Goal: Task Accomplishment & Management: Use online tool/utility

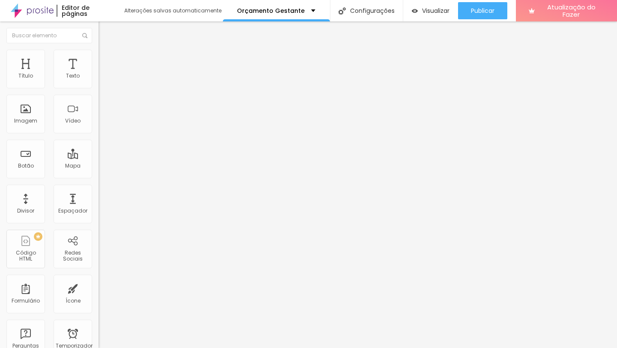
click at [99, 127] on button "button" at bounding box center [105, 122] width 12 height 9
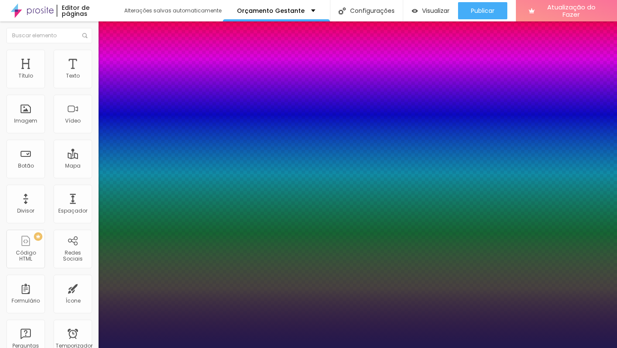
type input "1"
select select "PoiretOne"
type input "1"
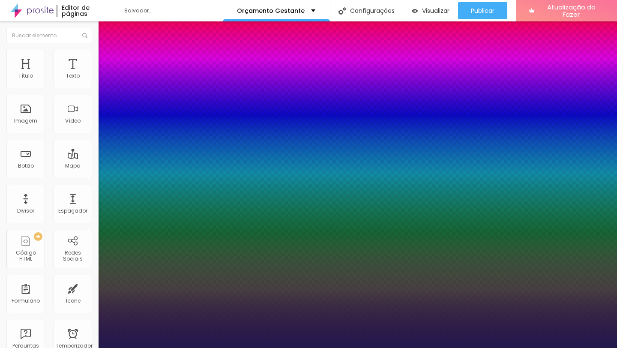
type input "8"
type input "4"
type input "1"
type input "49"
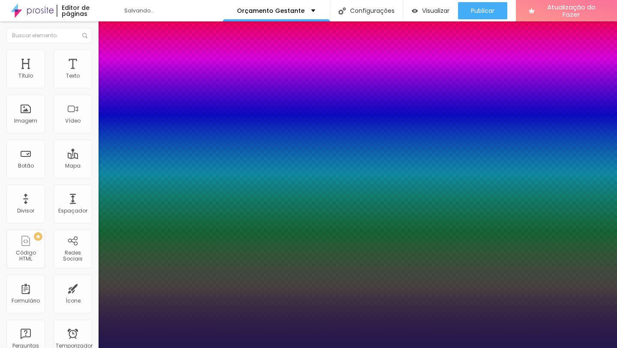
type input "1"
type input "49"
type input "0.3"
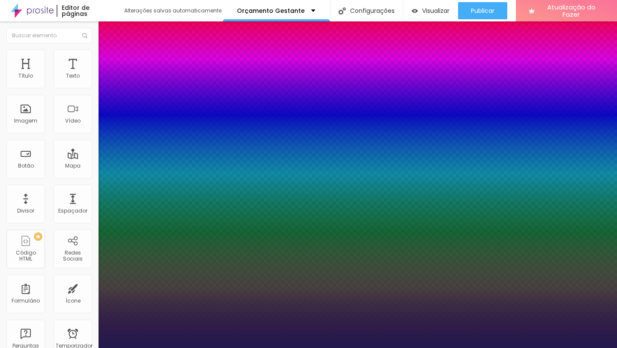
type input "1"
type input "0.4"
type input "1"
type input "0.5"
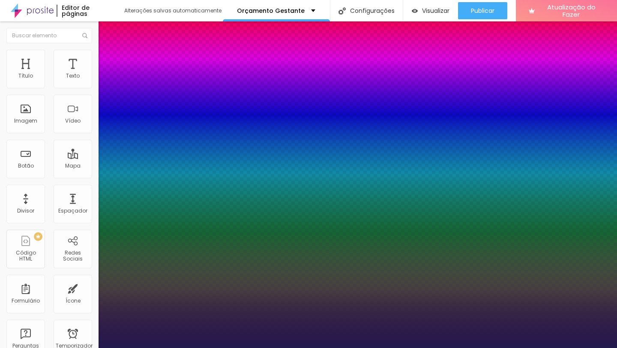
type input "0.5"
type input "1"
type input "0.6"
type input "1"
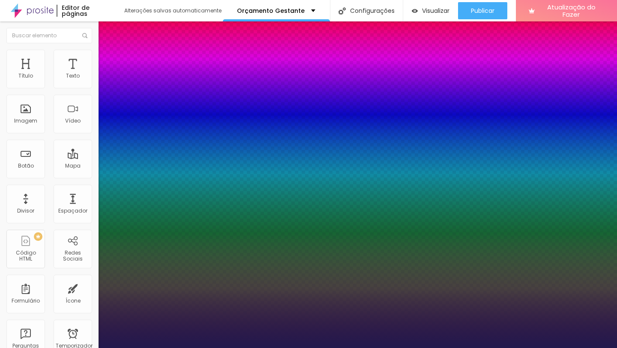
type input "0.7"
type input "1"
type input "0.8"
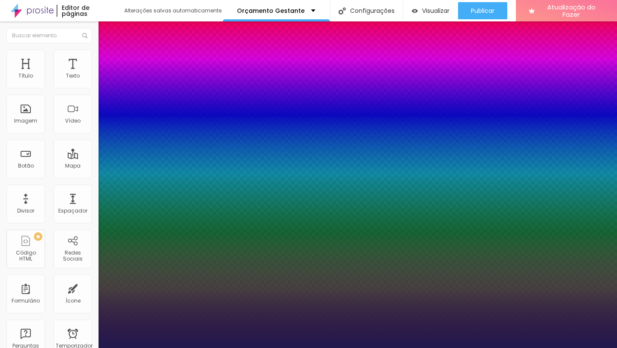
type input "1"
type input "0.9"
type input "1"
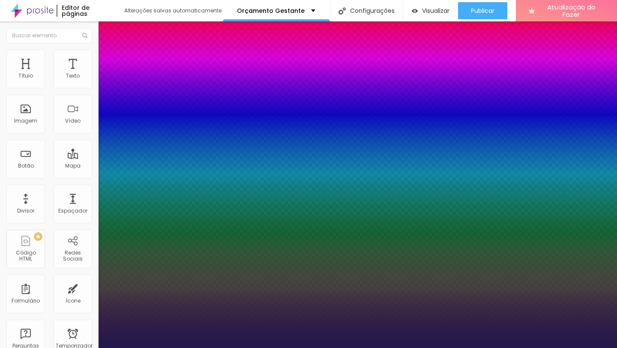
type input "1"
type input "1.1"
type input "1"
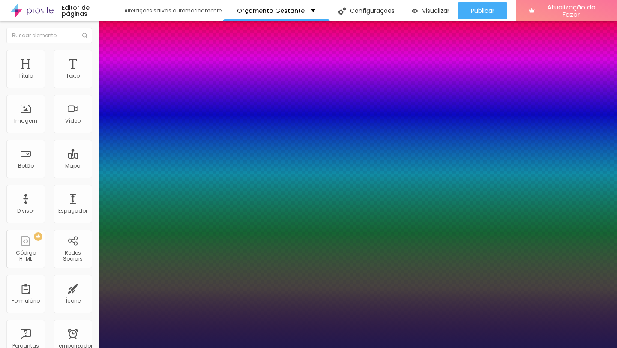
type input "1.2"
type input "1"
type input "1.3"
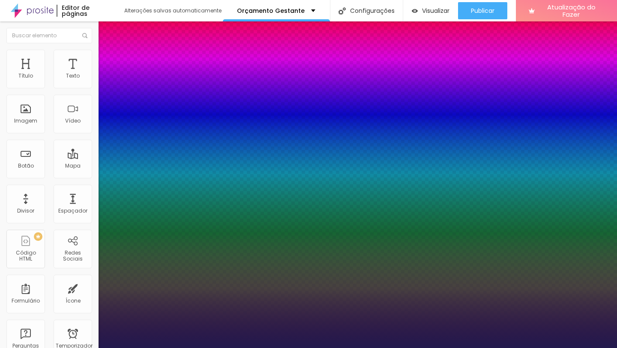
type input "1"
type input "1.4"
type input "1"
drag, startPoint x: 112, startPoint y: 261, endPoint x: 119, endPoint y: 261, distance: 6.9
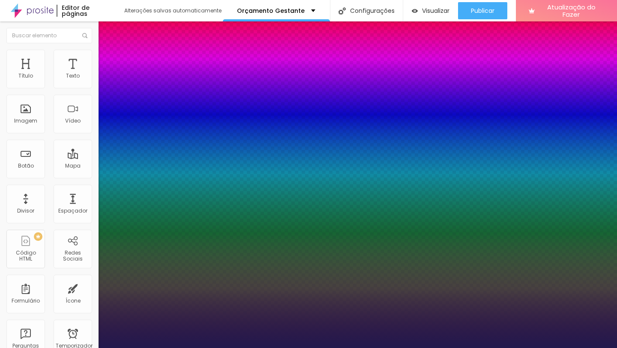
type input "1.4"
type input "1"
click at [114, 347] on div at bounding box center [308, 348] width 617 height 0
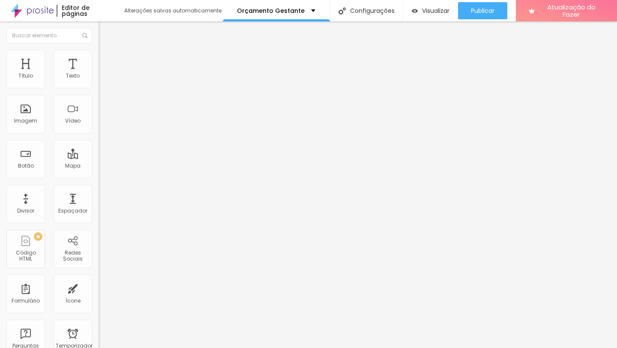
click at [105, 150] on icon "button" at bounding box center [106, 149] width 2 height 2
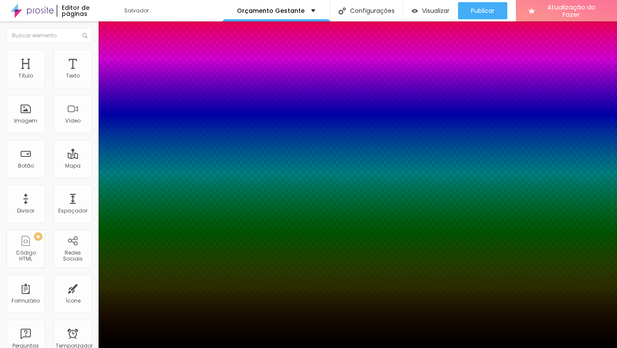
click at [184, 347] on div at bounding box center [308, 348] width 617 height 0
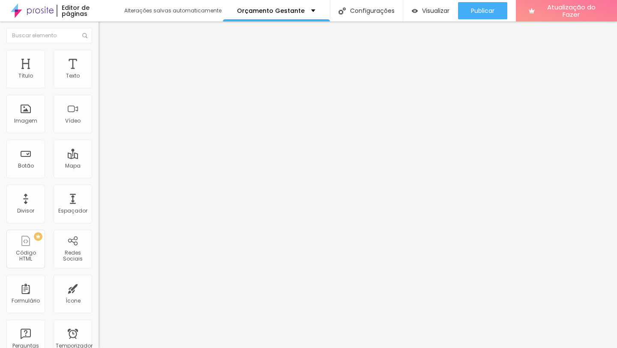
click at [99, 155] on button "button" at bounding box center [105, 150] width 12 height 9
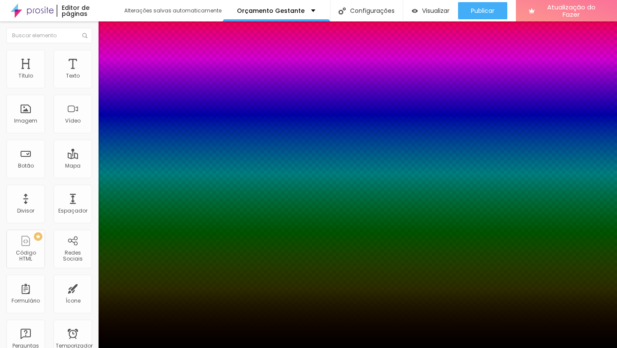
click at [154, 347] on div at bounding box center [308, 353] width 617 height 0
click at [218, 347] on div at bounding box center [308, 348] width 617 height 0
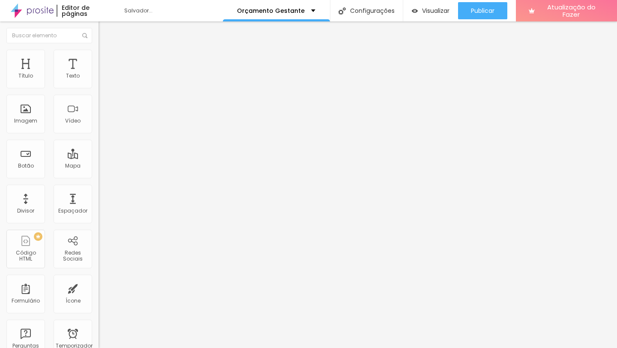
click at [106, 59] on font "Estilo" at bounding box center [112, 55] width 13 height 7
click at [99, 55] on li "Estilo" at bounding box center [148, 54] width 99 height 9
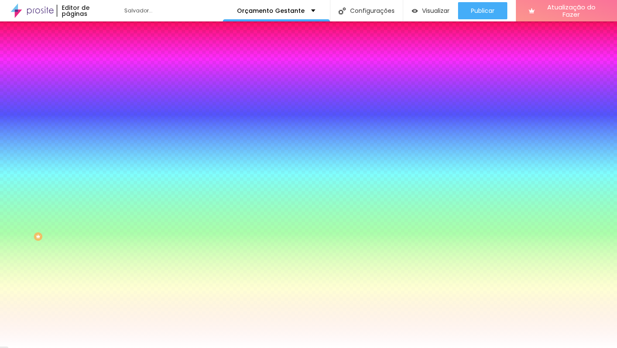
click at [99, 89] on input "#FFFFFF" at bounding box center [150, 86] width 103 height 9
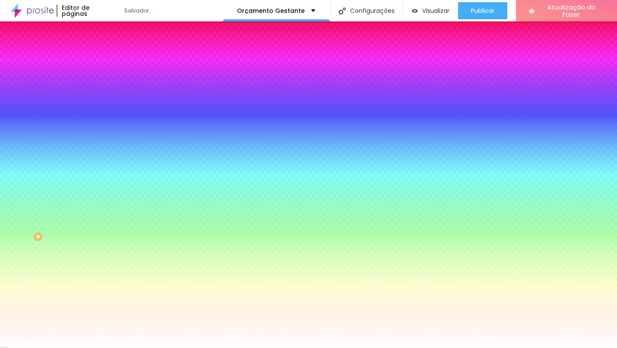
click at [99, 89] on input "#FFFFFF" at bounding box center [150, 86] width 103 height 9
paste input "3F3F3"
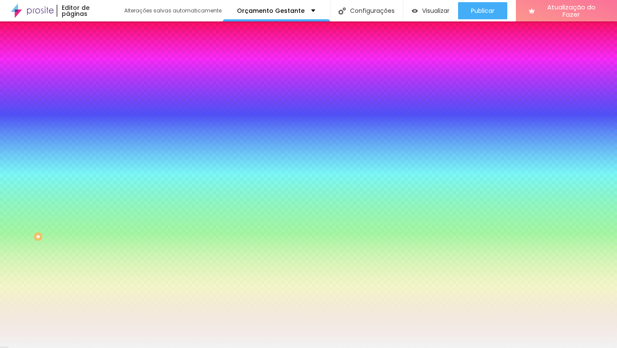
type input "#F3F3F3"
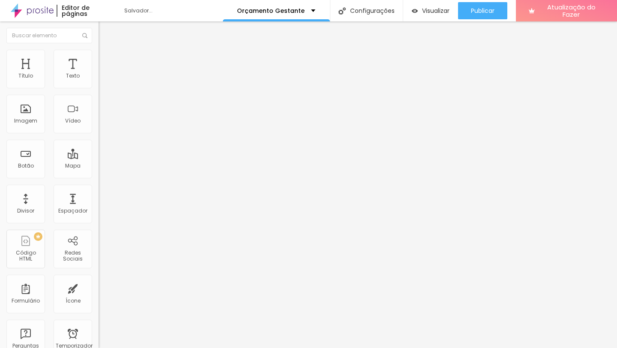
click at [106, 59] on font "Estilo" at bounding box center [112, 55] width 13 height 7
click at [104, 74] on font "Adicionar imagem" at bounding box center [129, 69] width 50 height 7
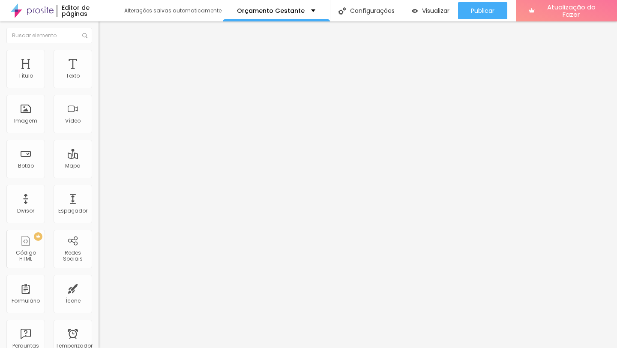
click at [99, 134] on font "Original" at bounding box center [109, 130] width 21 height 7
click at [99, 138] on div "Cinema 16:9" at bounding box center [148, 135] width 99 height 5
click at [99, 146] on div "Padrão 4:3" at bounding box center [148, 143] width 99 height 5
click at [106, 59] on font "Estilo" at bounding box center [112, 55] width 13 height 7
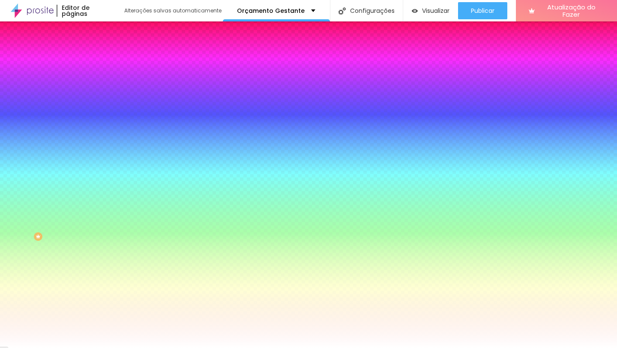
click at [99, 64] on li "Avançado" at bounding box center [148, 62] width 99 height 9
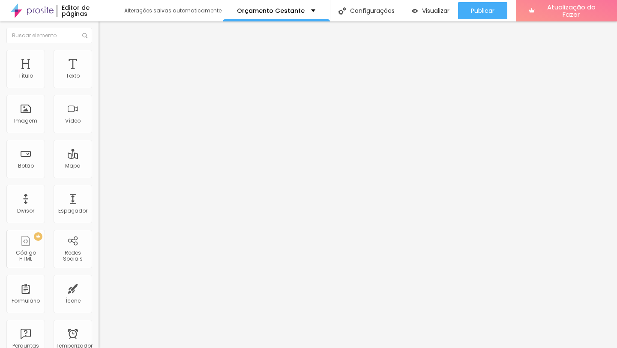
type input "15"
type input "5"
type input "0"
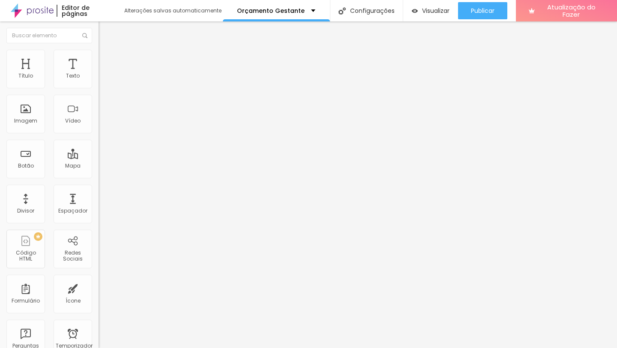
type input "0"
drag, startPoint x: 34, startPoint y: 84, endPoint x: 2, endPoint y: 84, distance: 32.6
type input "0"
click at [99, 166] on input "range" at bounding box center [126, 169] width 55 height 7
click at [99, 127] on button "button" at bounding box center [105, 122] width 12 height 9
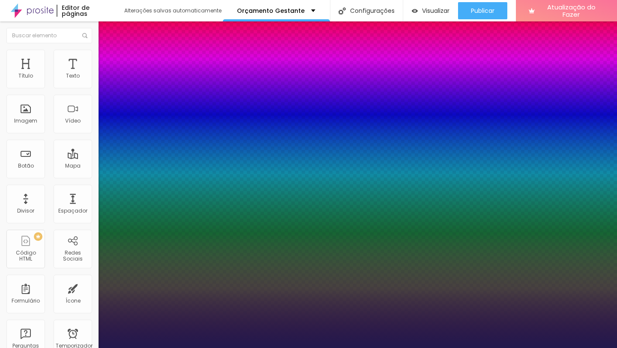
type input "1"
select select "Pompiere"
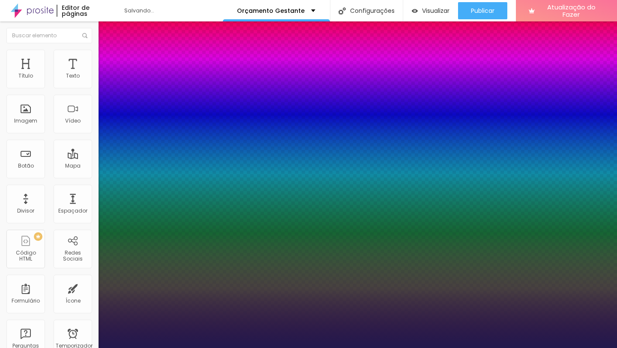
type input "1"
select select "PoiretOne"
type input "1"
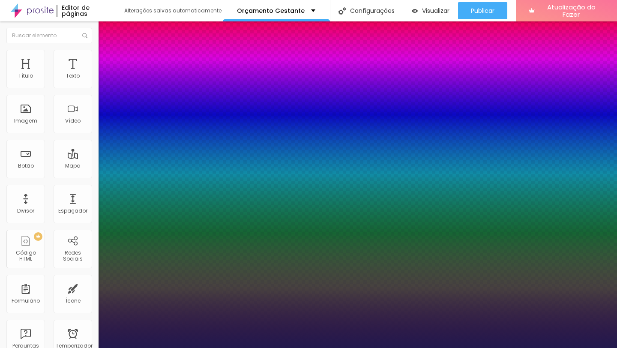
type input "18"
type input "1"
type input "21"
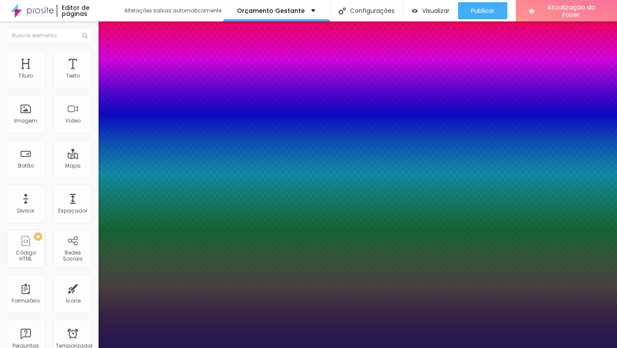
type input "1"
type input "22"
type input "1"
type input "23"
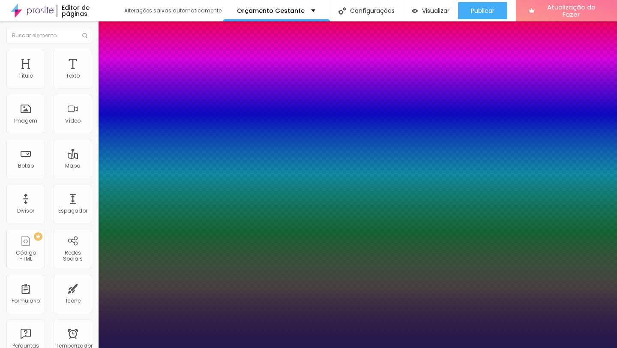
type input "23"
type input "1"
type input "24"
type input "1"
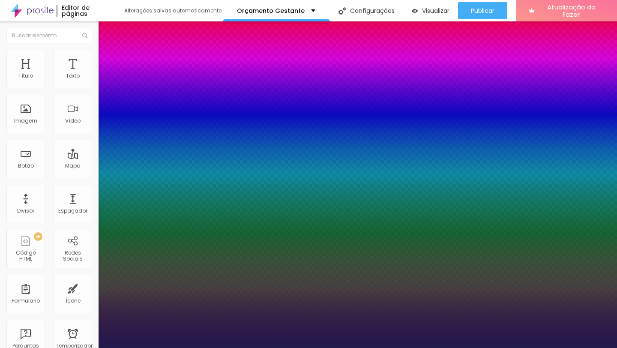
type input "25"
type input "1"
type input "26"
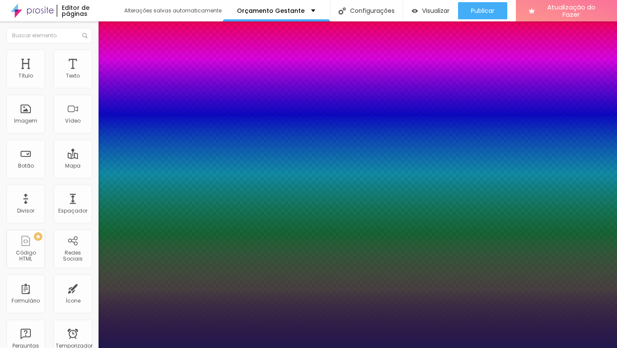
type input "1"
type input "27"
type input "1"
type input "28"
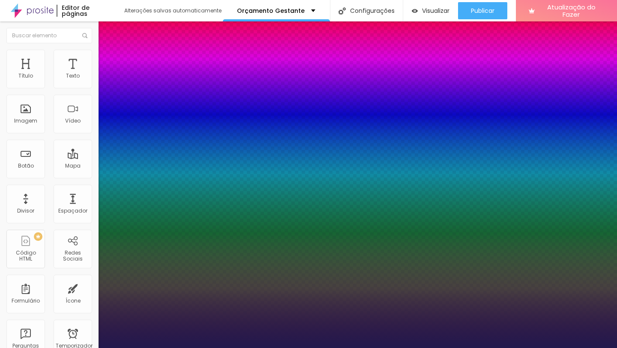
type input "28"
type input "1"
type input "29"
type input "1"
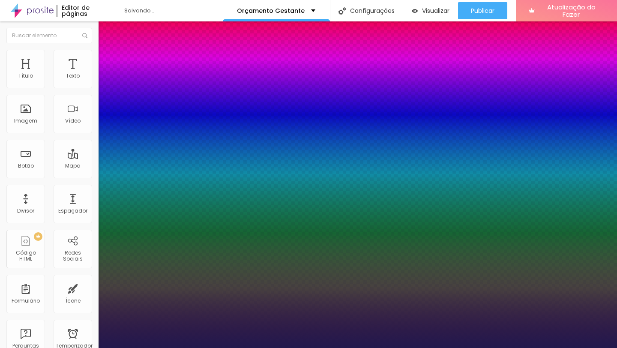
type input "30"
type input "1"
type input "31"
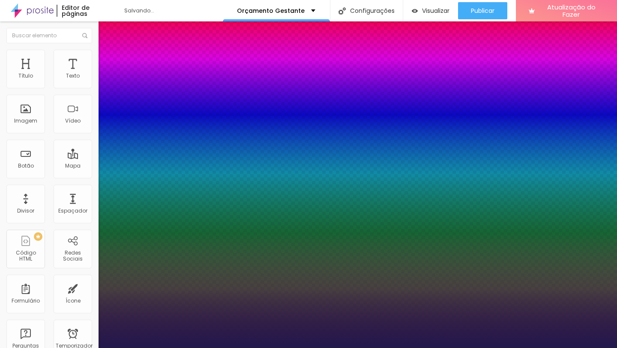
type input "1"
type input "32"
type input "1"
type input "33"
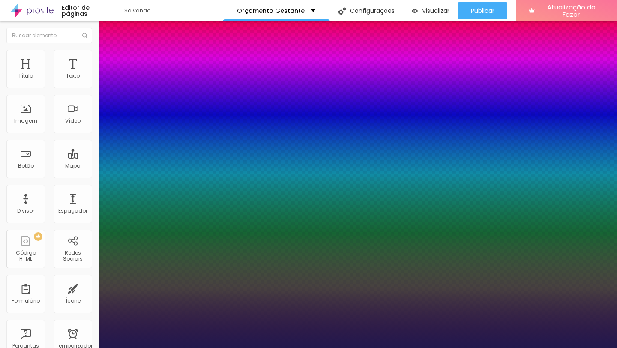
type input "33"
type input "1"
type input "34"
type input "1"
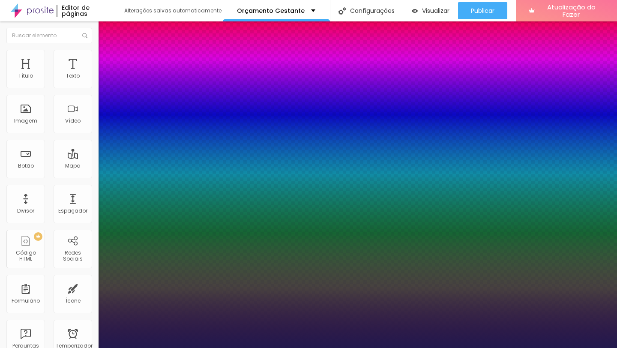
type input "36"
type input "1"
type input "38"
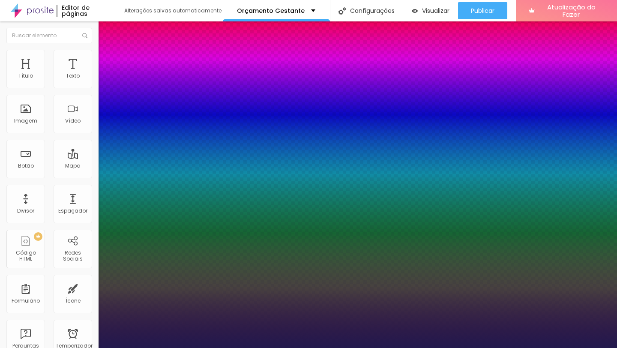
type input "1"
drag, startPoint x: 115, startPoint y: 243, endPoint x: 130, endPoint y: 243, distance: 15.0
type input "38"
type input "1"
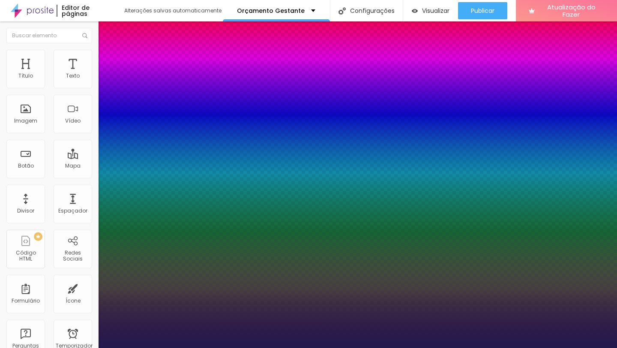
type input "0.1"
type input "1"
type input "0.2"
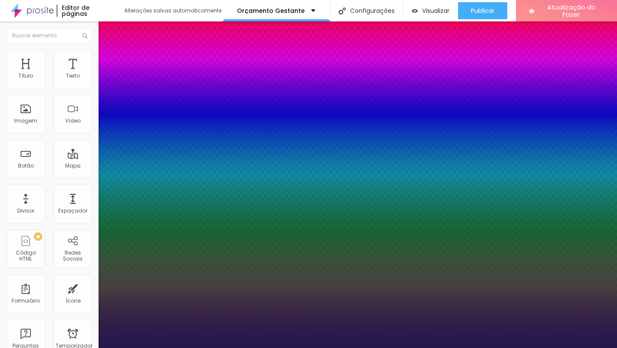
type input "1"
type input "0.3"
type input "1"
type input "0.4"
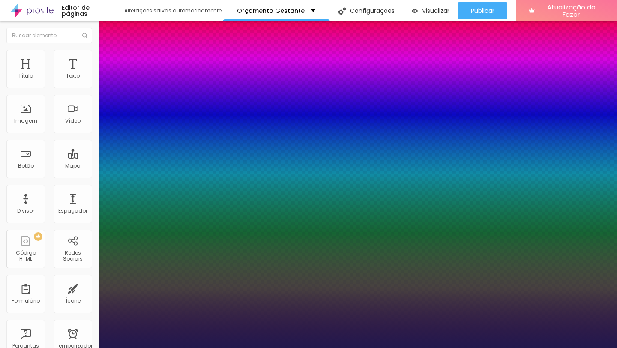
type input "0.4"
type input "1"
type input "0.5"
type input "1"
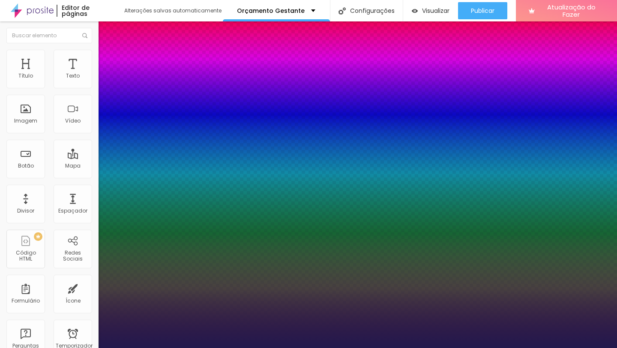
type input "0.6"
type input "1"
type input "0.7"
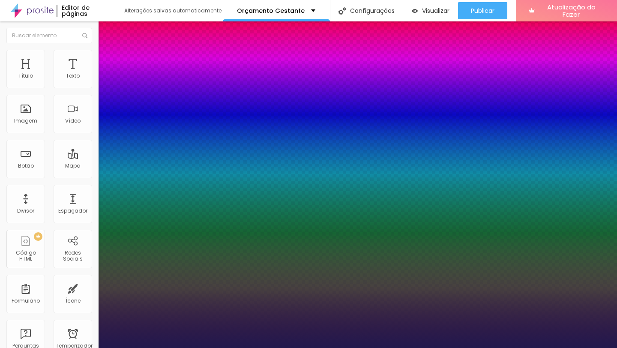
type input "1"
type input "0.9"
type input "1"
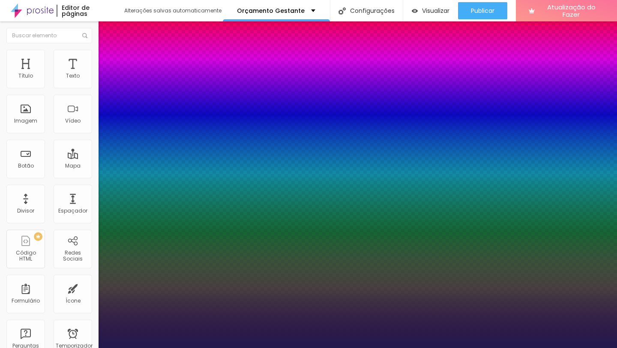
type input "1"
type input "1.1"
type input "1"
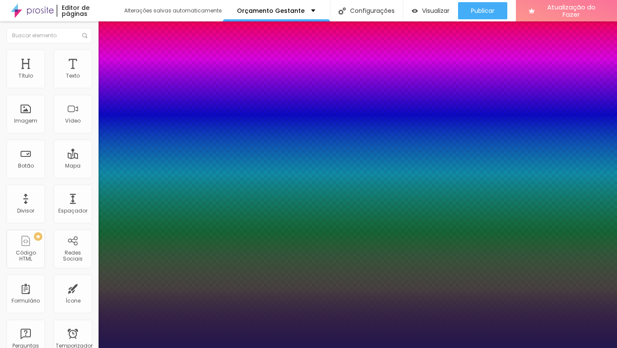
type input "1.2"
type input "1"
type input "1.3"
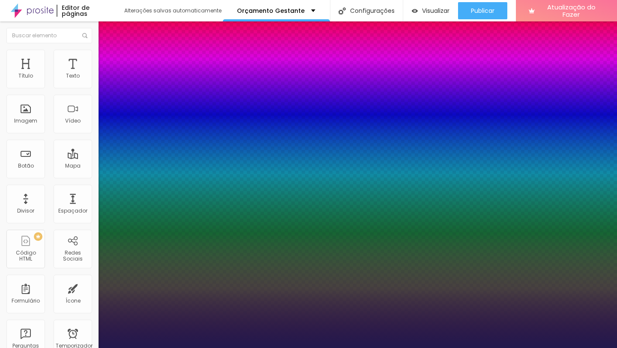
type input "1"
type input "1.4"
type input "1"
type input "1.5"
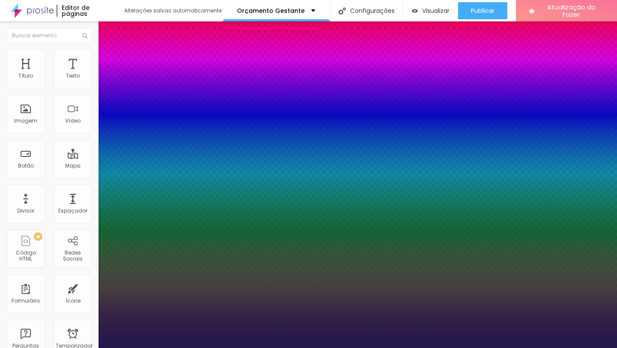
type input "1.5"
type input "1"
type input "1.6"
type input "1"
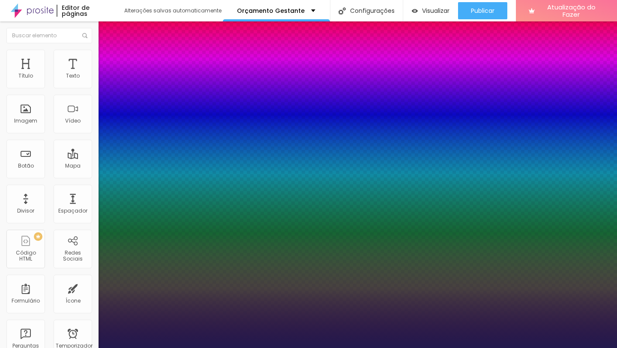
type input "1.7"
type input "1"
type input "1.8"
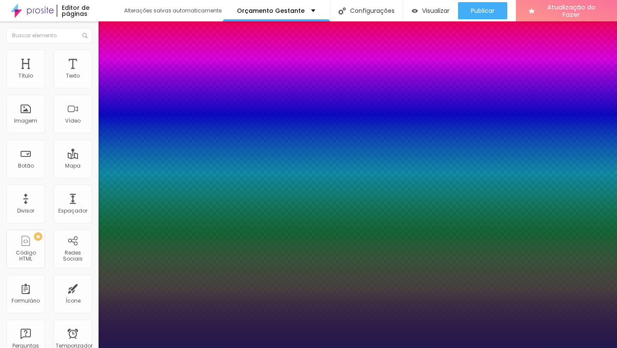
type input "1"
type input "1.9"
type input "1"
type input "2"
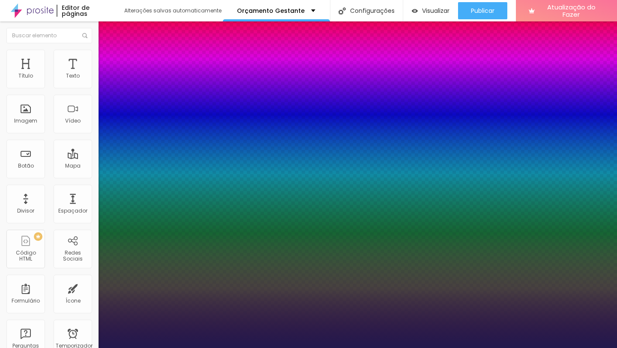
type input "2"
type input "1"
drag, startPoint x: 110, startPoint y: 263, endPoint x: 123, endPoint y: 263, distance: 12.4
type input "2"
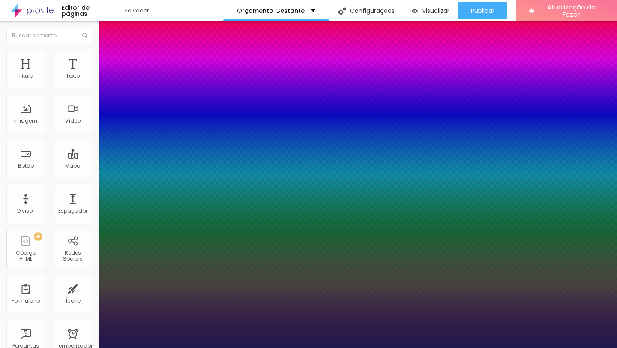
type input "1"
click at [295, 347] on div at bounding box center [308, 348] width 617 height 0
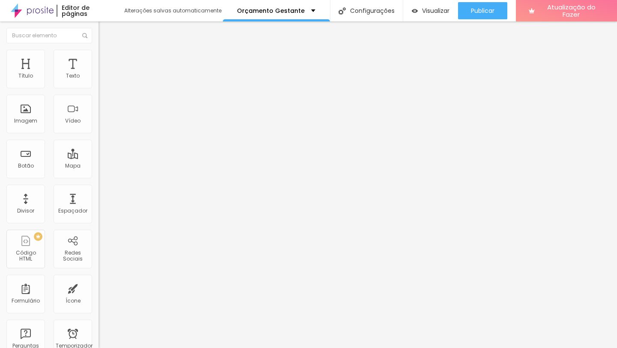
click at [99, 155] on button "button" at bounding box center [105, 150] width 12 height 9
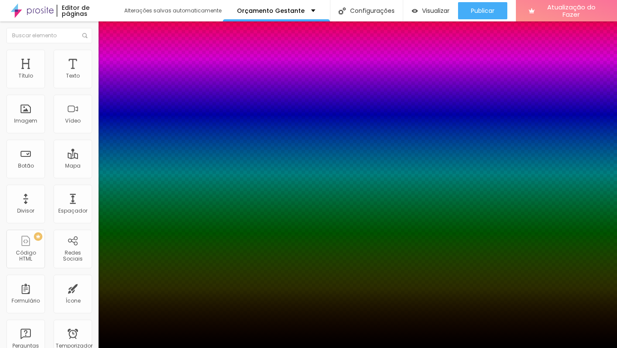
click at [152, 347] on div at bounding box center [308, 353] width 617 height 0
click at [247, 347] on div at bounding box center [308, 348] width 617 height 0
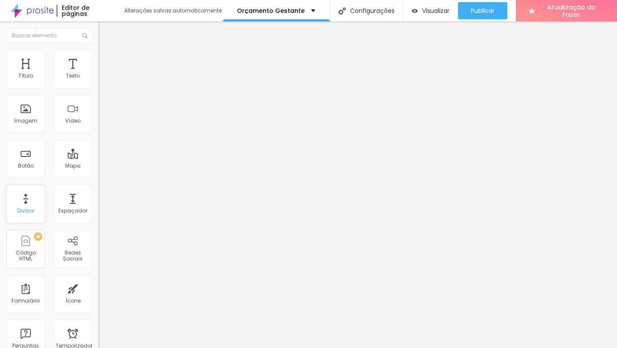
click at [34, 208] on div "Divisor" at bounding box center [25, 204] width 39 height 39
click at [437, 8] on font "Visualizar" at bounding box center [435, 10] width 27 height 9
click at [99, 99] on font "Sólido" at bounding box center [107, 99] width 17 height 7
click at [99, 122] on span "Serrilhado" at bounding box center [112, 118] width 27 height 7
click at [99, 127] on span "Duplo" at bounding box center [106, 123] width 15 height 7
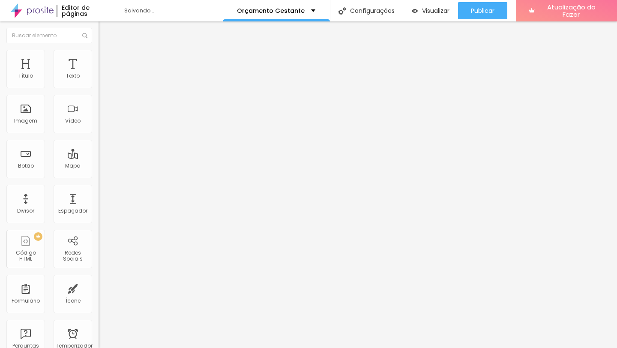
click at [99, 132] on span "Pata de cachorro" at bounding box center [122, 128] width 46 height 7
click at [99, 137] on span "Estrela" at bounding box center [107, 133] width 17 height 7
click at [99, 143] on span "Brilho" at bounding box center [106, 138] width 15 height 7
click at [99, 148] on font "Coração 1" at bounding box center [112, 143] width 27 height 7
click at [99, 152] on div "Coração 2" at bounding box center [148, 149] width 99 height 5
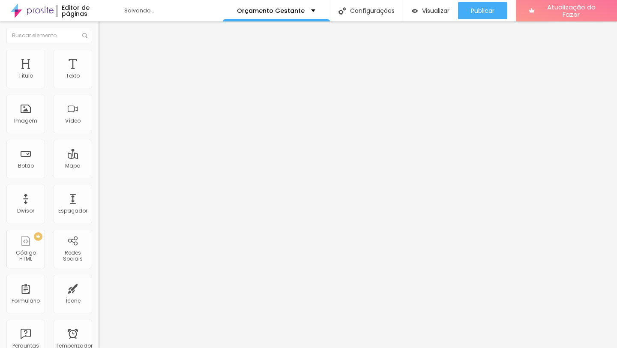
click at [99, 109] on span "Sólido" at bounding box center [107, 105] width 17 height 7
click at [99, 51] on img at bounding box center [103, 54] width 8 height 8
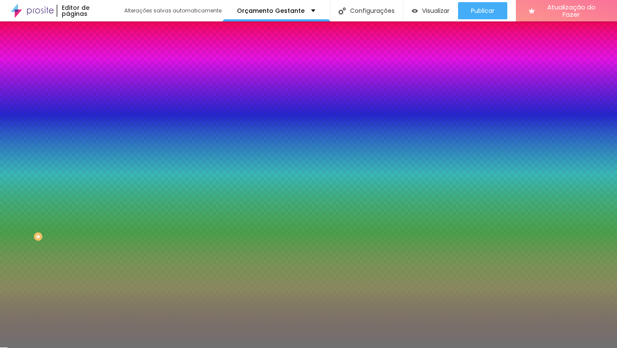
type input "11"
type input "10"
type input "9"
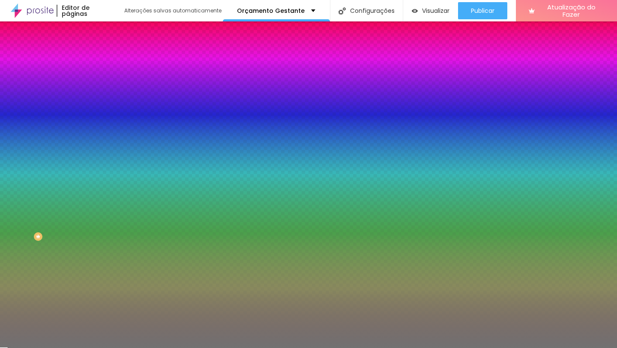
type input "9"
type input "8"
type input "7"
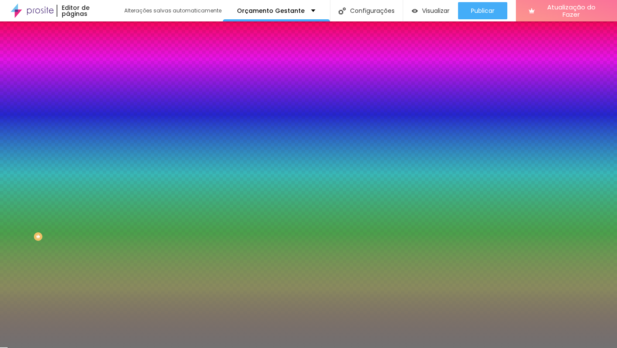
type input "6"
type input "5"
type input "4"
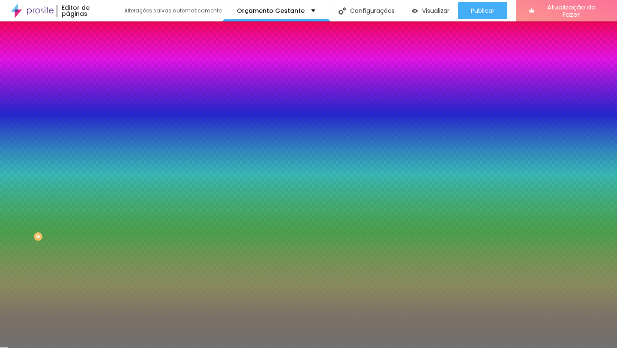
type input "4"
type input "3"
type input "2"
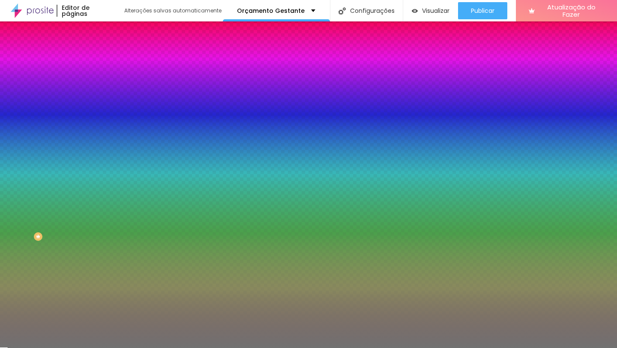
type input "1"
drag, startPoint x: 41, startPoint y: 137, endPoint x: 0, endPoint y: 142, distance: 41.4
type input "1"
click at [99, 133] on input "range" at bounding box center [126, 129] width 55 height 7
type input "2"
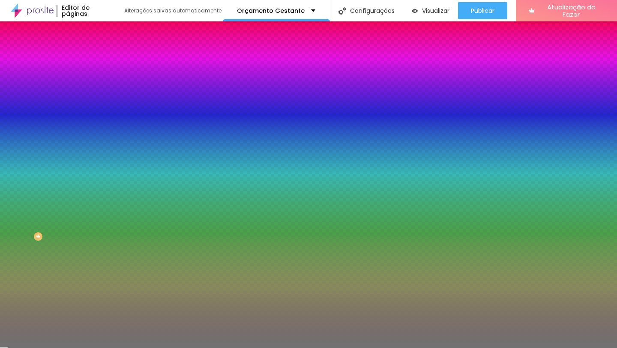
type input "2"
type input "1"
click at [99, 133] on input "range" at bounding box center [126, 129] width 55 height 7
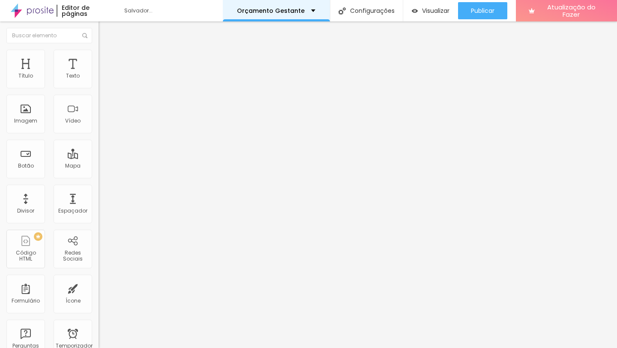
drag, startPoint x: 66, startPoint y: 71, endPoint x: 235, endPoint y: 0, distance: 183.0
click at [102, 80] on icon "button" at bounding box center [104, 77] width 5 height 5
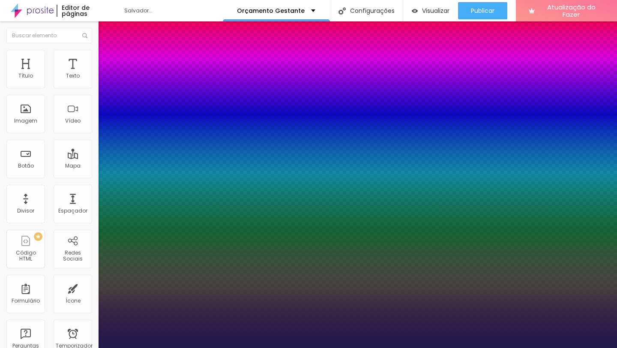
type input "1"
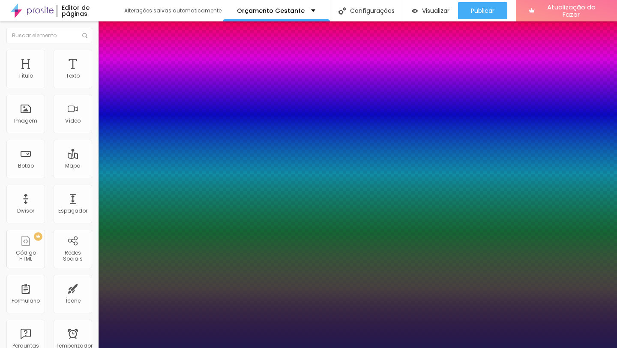
click at [263, 347] on div at bounding box center [308, 348] width 617 height 0
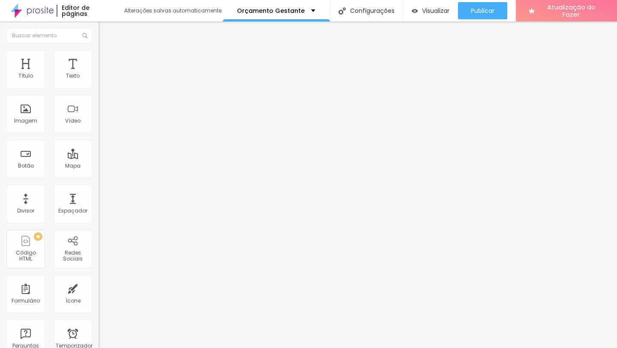
click at [106, 59] on font "Estilo" at bounding box center [112, 55] width 13 height 7
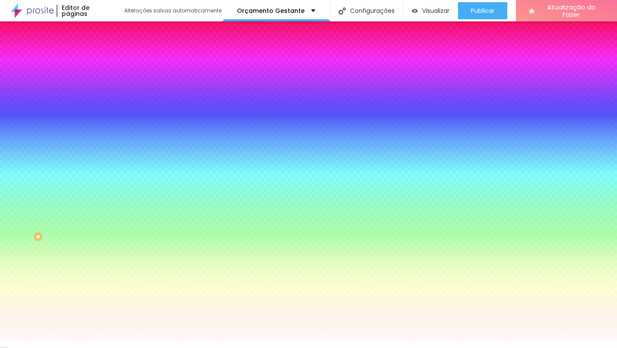
click at [99, 90] on input "#FFFFFF" at bounding box center [150, 86] width 103 height 9
click at [99, 82] on div at bounding box center [148, 82] width 99 height 0
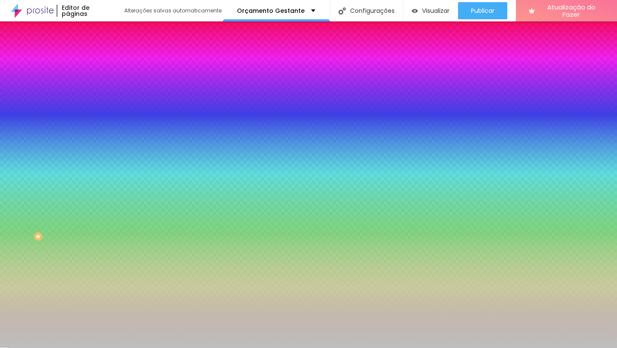
drag, startPoint x: 14, startPoint y: 98, endPoint x: 4, endPoint y: 113, distance: 18.2
click at [99, 113] on div "Cor de fundo Voltar ao padrão #BFBFBF Sombra DESATIVADO Voltar ao padrão Borda …" at bounding box center [148, 105] width 99 height 76
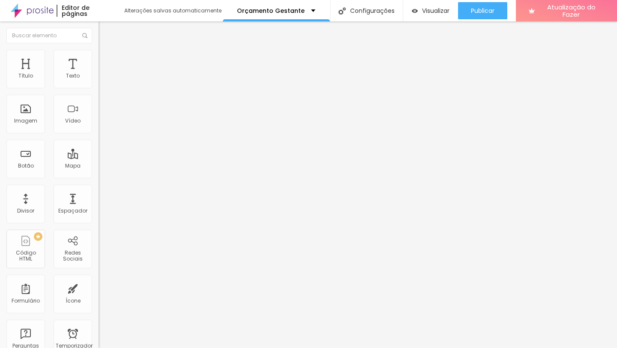
click at [99, 55] on li "Estilo" at bounding box center [148, 54] width 99 height 9
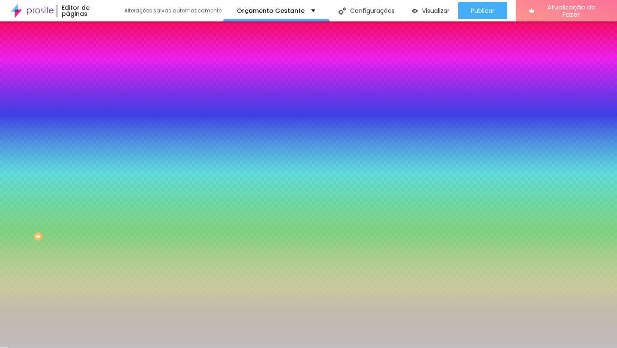
click at [99, 182] on div "Editar nulo Conteúdo Estilo Avançado Cor de fundo Voltar ao padrão #BFBFBF Somb…" at bounding box center [148, 184] width 99 height 326
click at [105, 31] on img "button" at bounding box center [108, 31] width 7 height 7
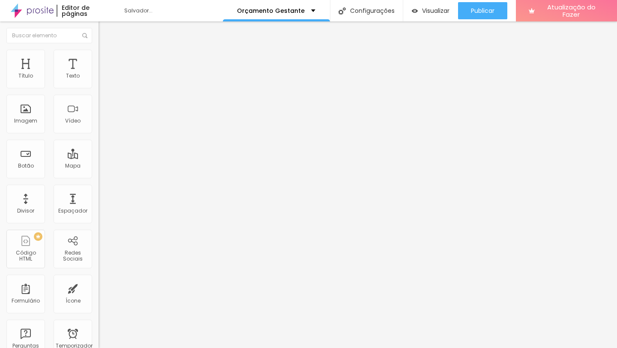
click at [104, 74] on font "Adicionar imagem" at bounding box center [129, 69] width 50 height 7
click at [99, 157] on div "Proporção Original Cinema 16:9 Padrão 4:3 Quadrado 1:1 Original" at bounding box center [148, 140] width 99 height 34
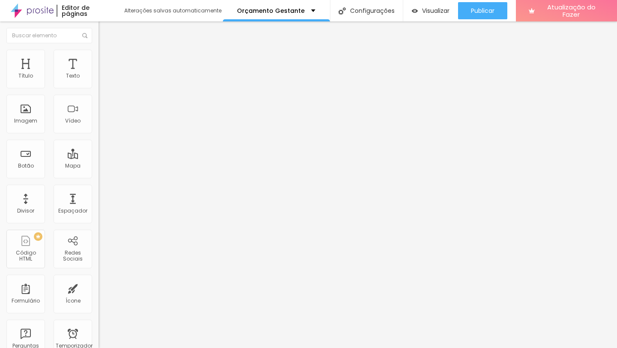
click at [99, 134] on font "Original" at bounding box center [109, 130] width 21 height 7
click at [99, 139] on span "Cinema" at bounding box center [109, 135] width 21 height 7
click at [99, 147] on span "Padrão" at bounding box center [108, 143] width 19 height 7
click at [99, 152] on font "Quadrado" at bounding box center [113, 148] width 28 height 7
click at [99, 158] on font "Original" at bounding box center [109, 153] width 21 height 7
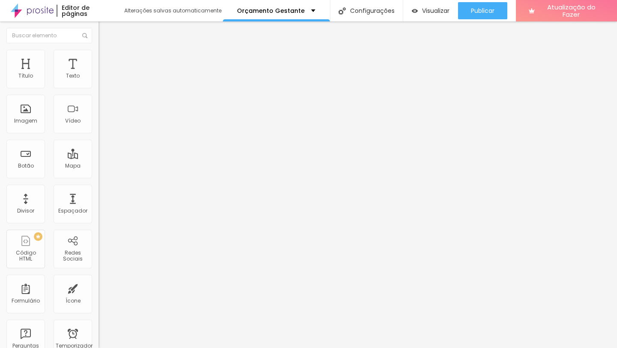
click at [106, 59] on font "Estilo" at bounding box center [112, 55] width 13 height 7
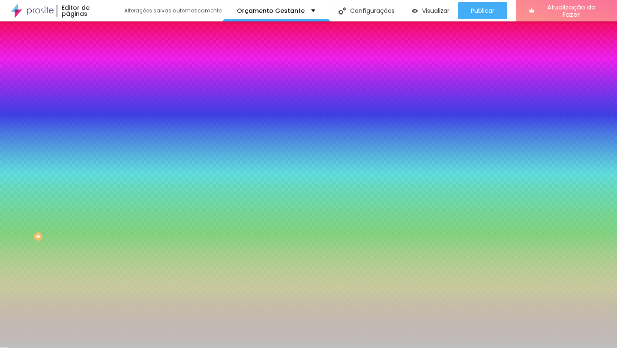
click at [106, 62] on font "Avançado" at bounding box center [120, 63] width 28 height 7
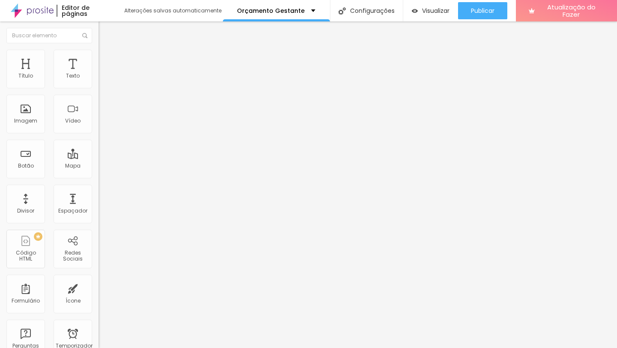
click at [99, 49] on img at bounding box center [103, 45] width 8 height 8
click at [99, 86] on div at bounding box center [148, 82] width 99 height 7
click at [99, 78] on img at bounding box center [102, 75] width 6 height 6
click at [106, 59] on font "Estilo" at bounding box center [112, 55] width 13 height 7
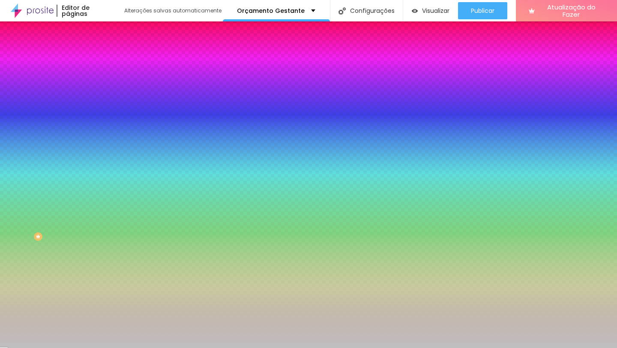
click at [106, 60] on font "Avançado" at bounding box center [120, 63] width 28 height 7
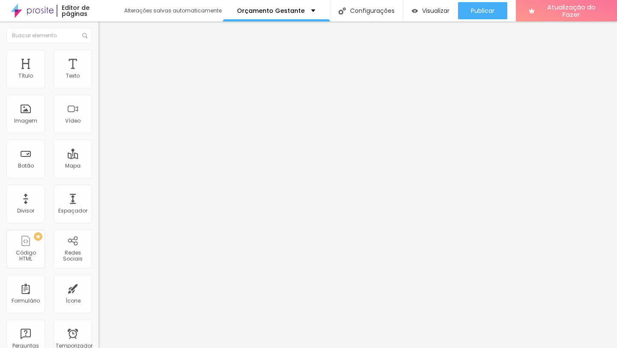
click at [99, 166] on input "range" at bounding box center [126, 169] width 55 height 7
click at [99, 57] on li "Estilo" at bounding box center [148, 54] width 99 height 9
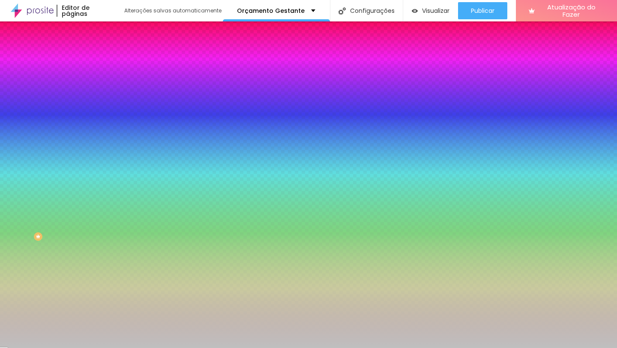
click at [99, 134] on button "button" at bounding box center [105, 138] width 12 height 9
click at [89, 347] on div at bounding box center [308, 348] width 617 height 0
click at [99, 50] on li "Conteúdo" at bounding box center [148, 45] width 99 height 9
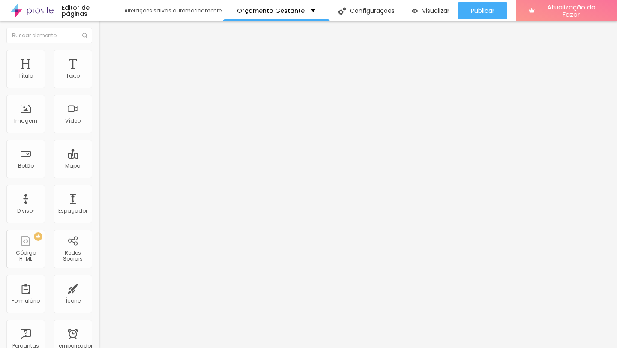
click at [99, 134] on font "Original" at bounding box center [109, 130] width 21 height 7
click at [99, 149] on span "Quadrado" at bounding box center [113, 145] width 28 height 7
click at [99, 143] on div "Padrão 4:3" at bounding box center [148, 140] width 99 height 5
click at [99, 138] on div "Cinema 16:9" at bounding box center [148, 135] width 99 height 5
click at [99, 152] on div "Quadrado 1:1" at bounding box center [148, 148] width 99 height 5
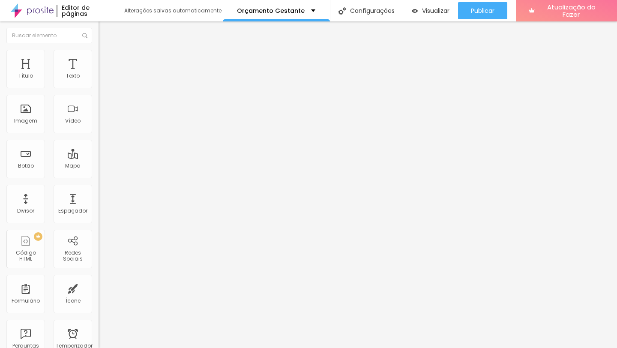
click at [99, 157] on div "Original" at bounding box center [148, 154] width 99 height 5
click at [99, 64] on li "Avançado" at bounding box center [148, 62] width 99 height 9
drag, startPoint x: 35, startPoint y: 82, endPoint x: 9, endPoint y: 82, distance: 25.7
click at [99, 166] on input "range" at bounding box center [126, 169] width 55 height 7
click at [99, 134] on font "Original" at bounding box center [109, 130] width 21 height 7
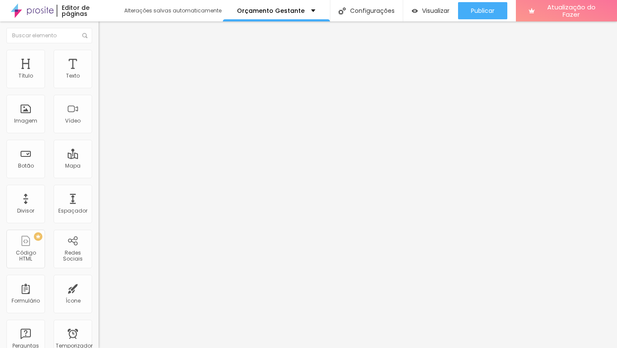
click at [99, 149] on font "Quadrado" at bounding box center [113, 145] width 28 height 7
click at [99, 143] on div "Padrão 4:3" at bounding box center [148, 140] width 99 height 5
click at [99, 139] on span "Cinema" at bounding box center [109, 135] width 21 height 7
click at [99, 152] on div "Quadrado 1:1" at bounding box center [148, 148] width 99 height 5
click at [99, 134] on font "1:1 Quadrado" at bounding box center [116, 130] width 34 height 7
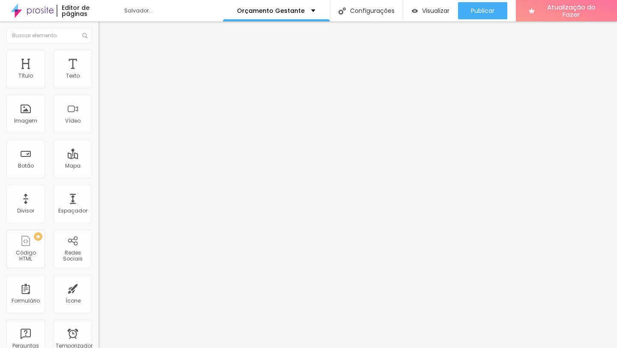
click at [99, 158] on font "Original" at bounding box center [109, 153] width 21 height 7
click at [99, 78] on span "Encaixotado" at bounding box center [115, 74] width 33 height 7
click at [99, 91] on span "Completo" at bounding box center [112, 87] width 26 height 7
click at [99, 83] on span "Encaixotado" at bounding box center [115, 79] width 33 height 7
click at [99, 57] on li "Estilo" at bounding box center [148, 54] width 99 height 9
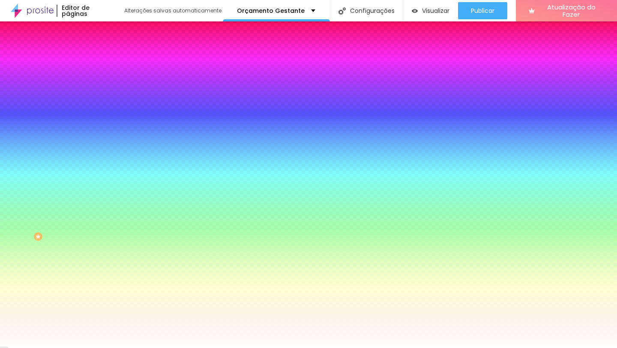
click at [99, 67] on li "Avançado" at bounding box center [148, 62] width 99 height 9
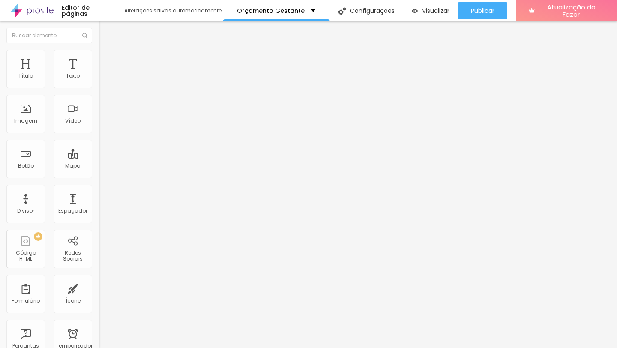
click at [99, 166] on input "range" at bounding box center [126, 169] width 55 height 7
click at [99, 287] on input "range" at bounding box center [126, 290] width 55 height 7
click at [106, 59] on font "Estilo" at bounding box center [112, 55] width 13 height 7
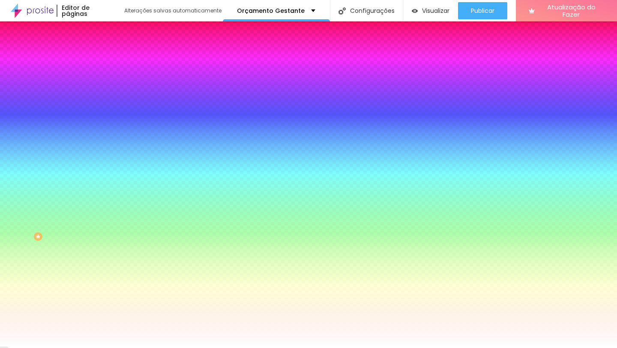
click at [106, 51] on font "Conteúdo" at bounding box center [119, 46] width 27 height 7
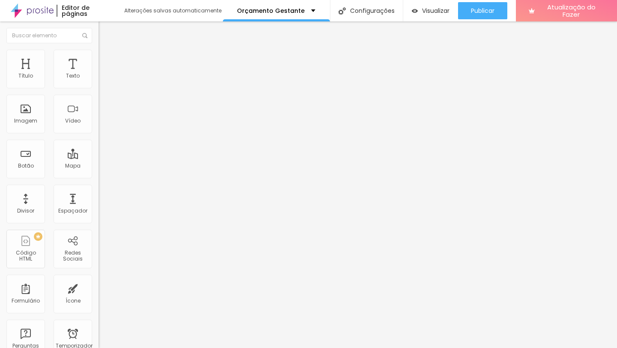
click at [106, 58] on font "Estilo" at bounding box center [112, 55] width 13 height 7
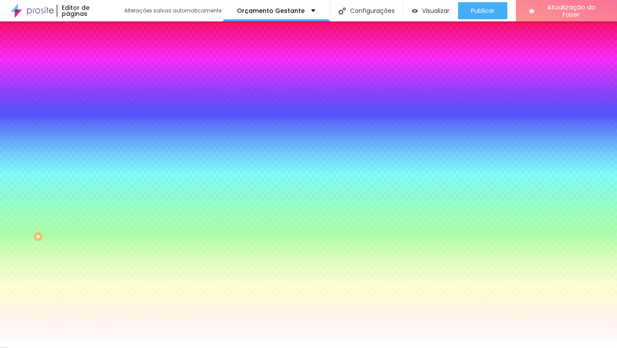
click at [99, 58] on li "Avançado" at bounding box center [148, 62] width 99 height 9
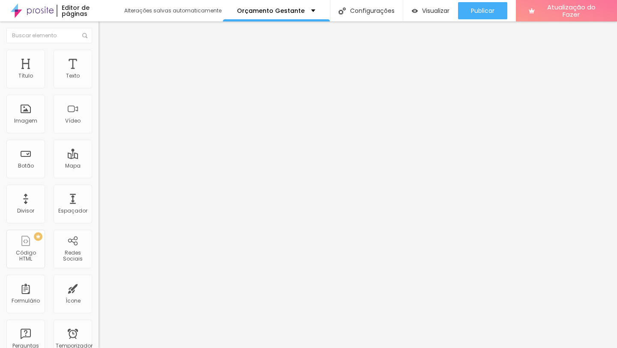
click at [99, 134] on font "Original" at bounding box center [109, 130] width 21 height 7
click at [99, 149] on div "Quadrado 1:1" at bounding box center [148, 145] width 99 height 5
click at [99, 134] on font "1:1 Quadrado" at bounding box center [116, 130] width 34 height 7
click at [99, 157] on div "Original" at bounding box center [148, 154] width 99 height 5
click at [99, 58] on li "Avançado" at bounding box center [148, 62] width 99 height 9
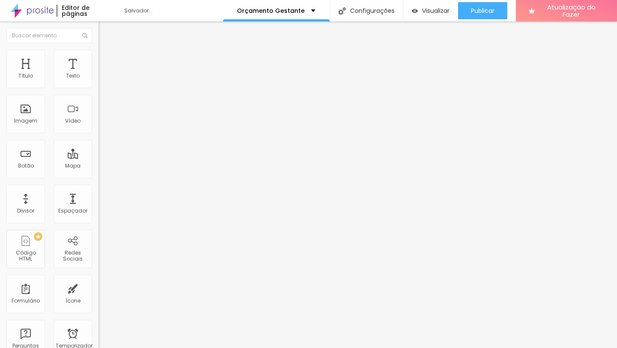
click at [99, 58] on li "Avançado" at bounding box center [148, 62] width 99 height 9
click at [106, 60] on font "Avançado" at bounding box center [120, 63] width 28 height 7
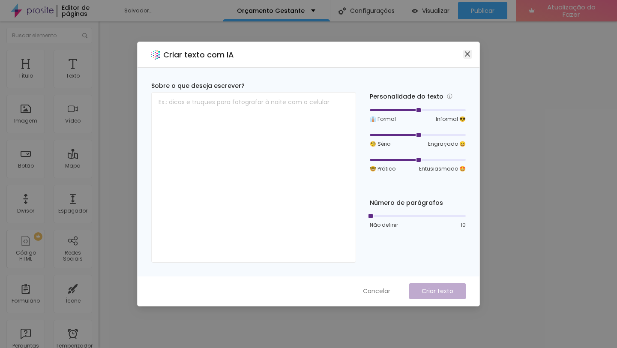
click at [468, 54] on icon "fechar" at bounding box center [467, 53] width 5 height 5
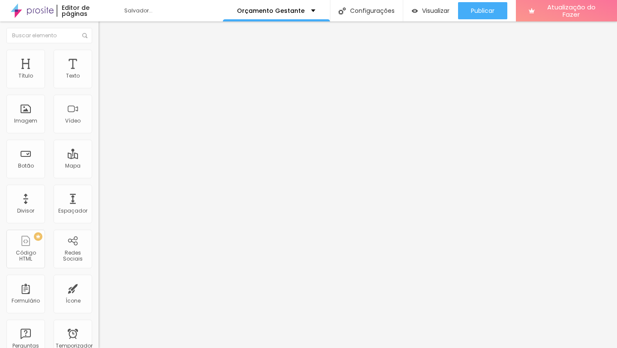
click at [99, 58] on li "Avançado" at bounding box center [148, 62] width 99 height 9
click at [99, 166] on input "range" at bounding box center [126, 169] width 55 height 7
click at [106, 59] on font "Estilo" at bounding box center [112, 55] width 13 height 7
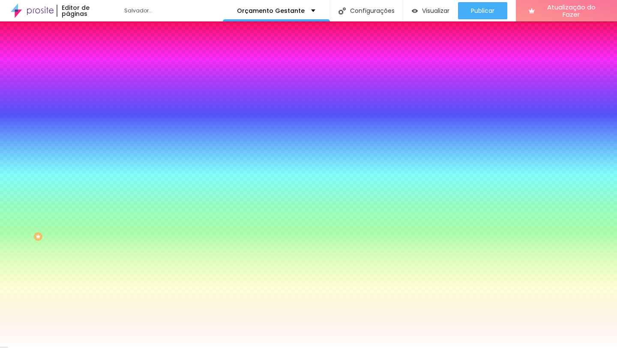
click at [99, 50] on li "Conteúdo" at bounding box center [148, 45] width 99 height 9
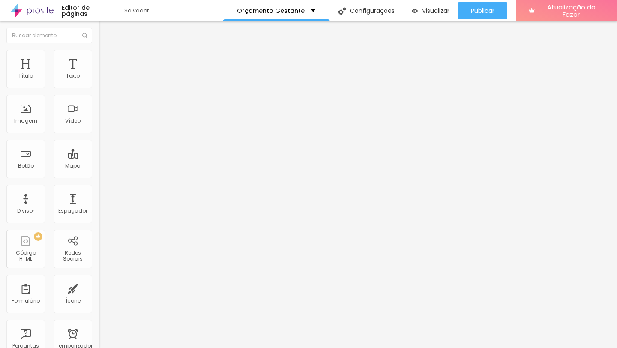
click at [99, 55] on li "Estilo" at bounding box center [148, 54] width 99 height 9
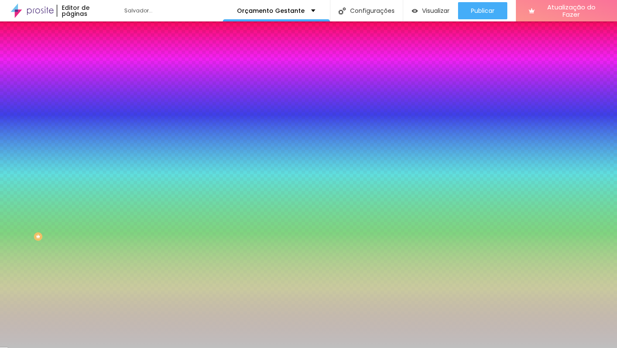
click at [106, 61] on font "Avançado" at bounding box center [120, 63] width 28 height 7
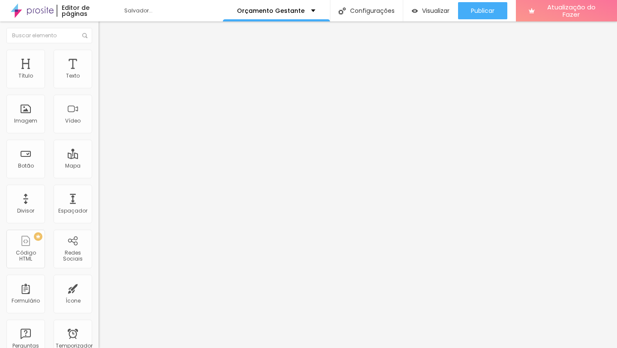
click at [99, 166] on input "range" at bounding box center [126, 169] width 55 height 7
click at [99, 36] on button "Editar nulo" at bounding box center [148, 31] width 99 height 20
click at [433, 15] on div "Visualizar" at bounding box center [431, 10] width 38 height 17
click at [105, 33] on img "button" at bounding box center [108, 31] width 7 height 7
click at [106, 59] on font "Avançado" at bounding box center [120, 55] width 28 height 7
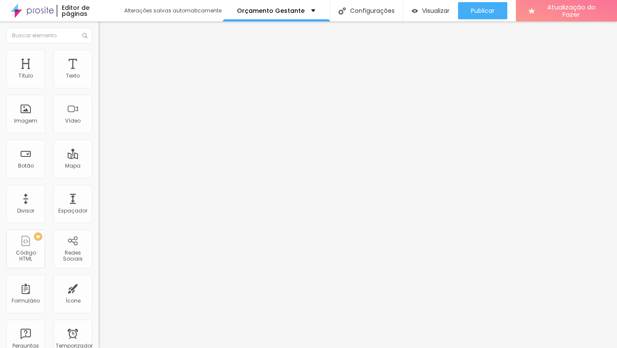
click at [99, 55] on li "Avançado" at bounding box center [148, 54] width 99 height 9
drag, startPoint x: 23, startPoint y: 82, endPoint x: 25, endPoint y: 87, distance: 6.1
click at [99, 158] on input "range" at bounding box center [126, 161] width 55 height 7
click at [106, 51] on font "Estilo" at bounding box center [112, 46] width 13 height 7
drag, startPoint x: 19, startPoint y: 83, endPoint x: 28, endPoint y: 84, distance: 9.1
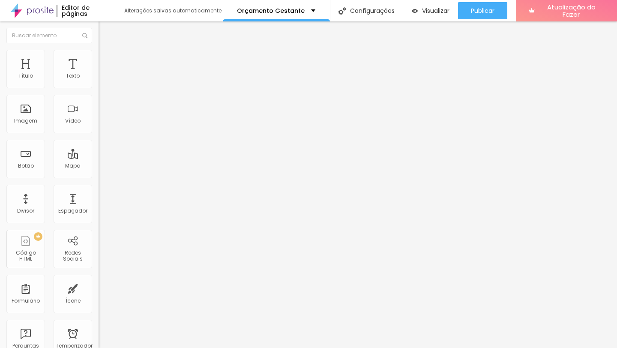
click at [99, 158] on input "range" at bounding box center [126, 161] width 55 height 7
click at [102, 80] on icon "button" at bounding box center [104, 77] width 5 height 5
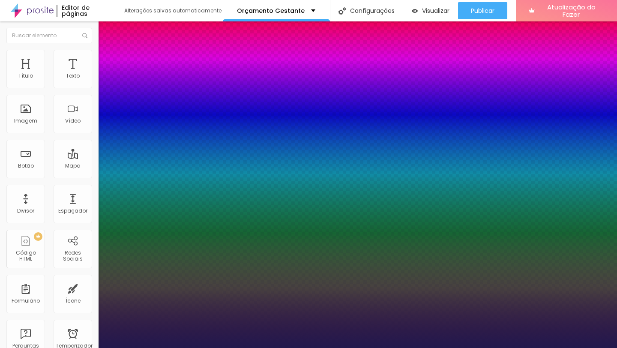
click at [257, 347] on div at bounding box center [308, 348] width 617 height 0
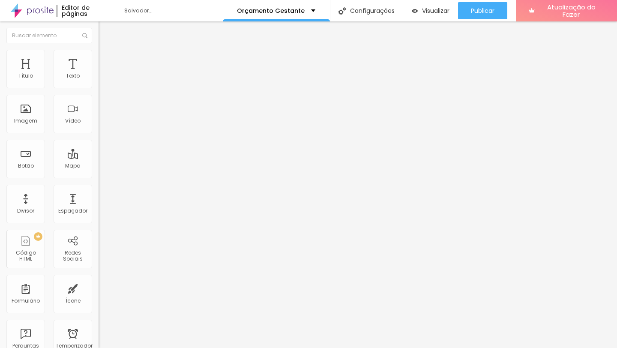
click at [99, 82] on button "button" at bounding box center [105, 77] width 12 height 9
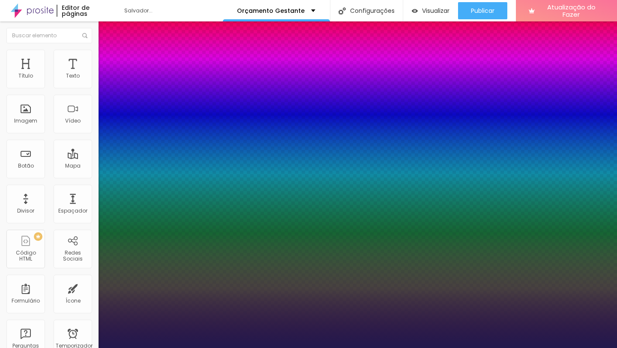
click at [299, 347] on div at bounding box center [308, 348] width 617 height 0
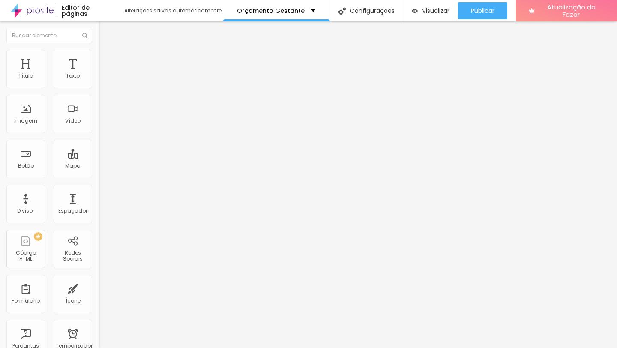
click at [99, 82] on button "button" at bounding box center [105, 77] width 12 height 9
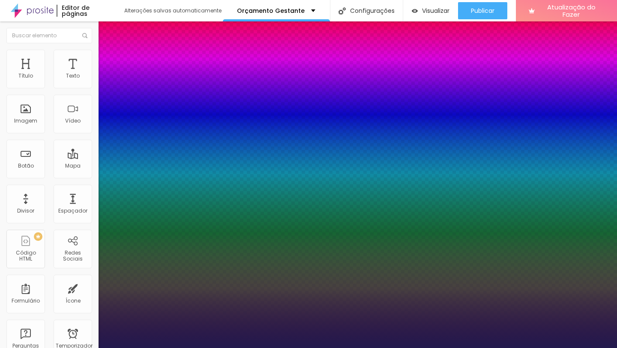
click at [294, 347] on div at bounding box center [308, 348] width 617 height 0
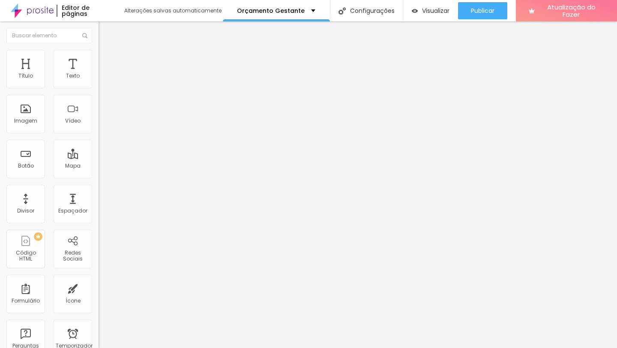
click at [103, 79] on icon "button" at bounding box center [104, 76] width 3 height 3
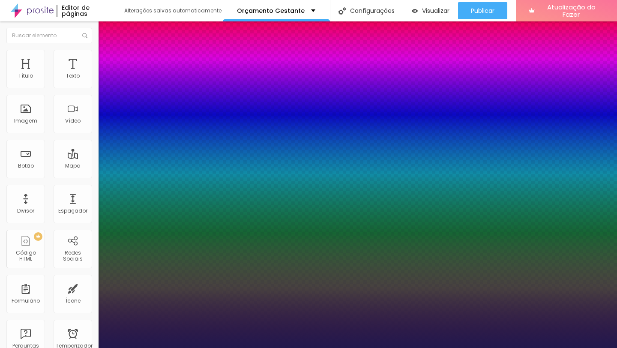
drag, startPoint x: 116, startPoint y: 146, endPoint x: 127, endPoint y: 146, distance: 11.1
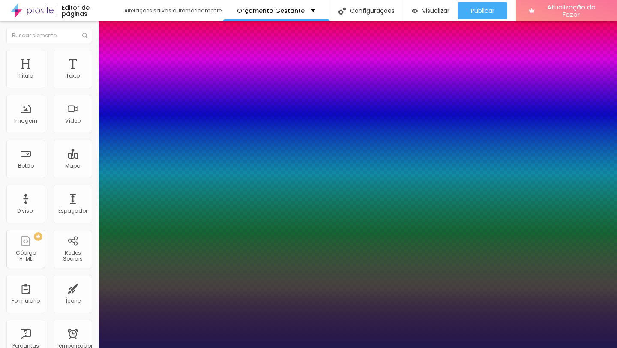
click at [274, 347] on div at bounding box center [308, 348] width 617 height 0
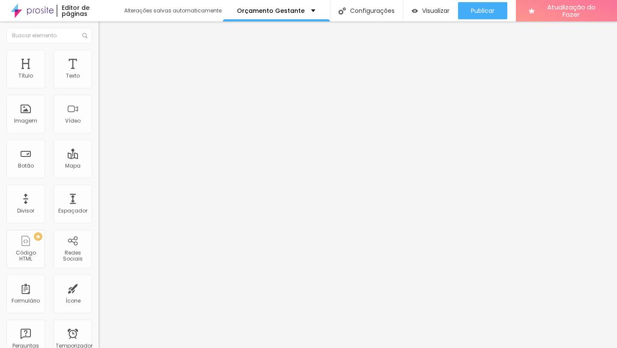
click at [99, 82] on button "button" at bounding box center [105, 77] width 12 height 9
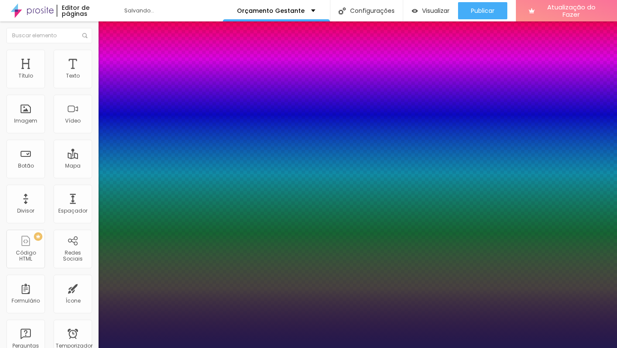
click at [65, 347] on div at bounding box center [308, 348] width 617 height 0
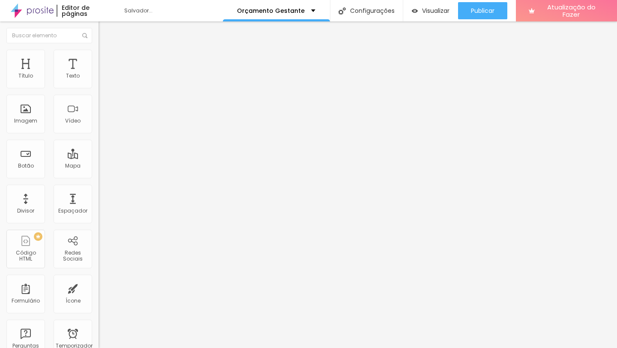
click at [99, 82] on button "button" at bounding box center [105, 77] width 12 height 9
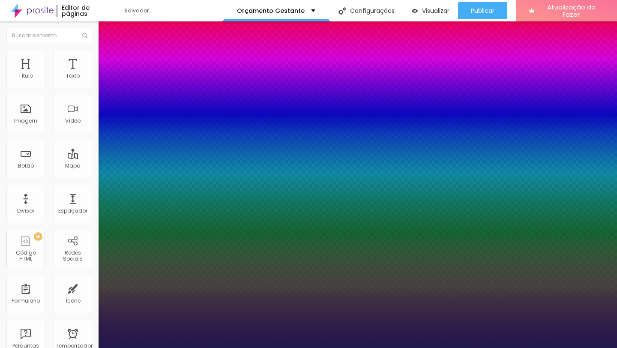
click at [264, 347] on div at bounding box center [308, 348] width 617 height 0
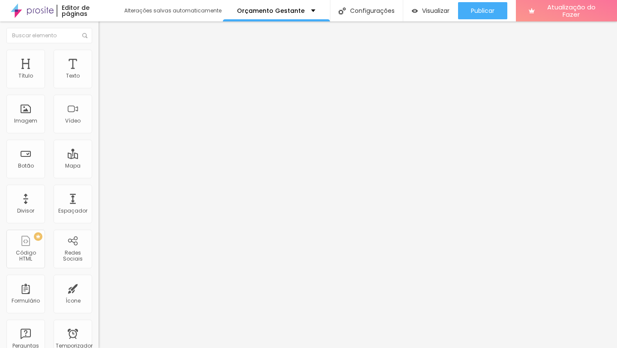
click at [106, 59] on font "Estilo" at bounding box center [112, 55] width 13 height 7
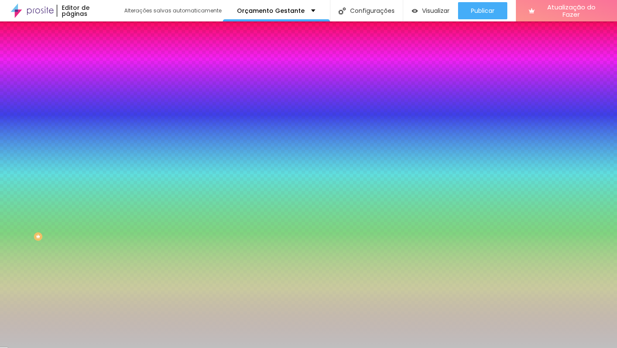
click at [99, 83] on input "#BFBFBF" at bounding box center [150, 86] width 103 height 9
click at [99, 82] on div at bounding box center [148, 82] width 99 height 0
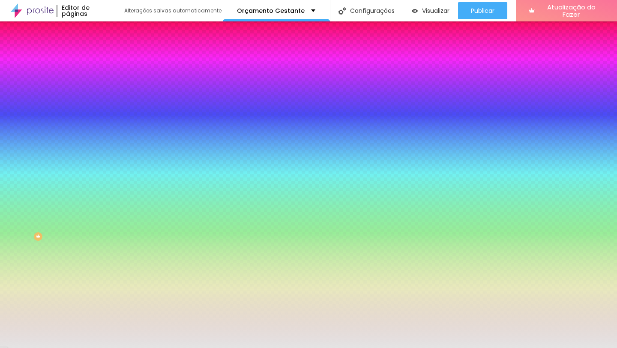
drag, startPoint x: 15, startPoint y: 111, endPoint x: 11, endPoint y: 104, distance: 7.9
click at [99, 90] on div at bounding box center [148, 90] width 99 height 0
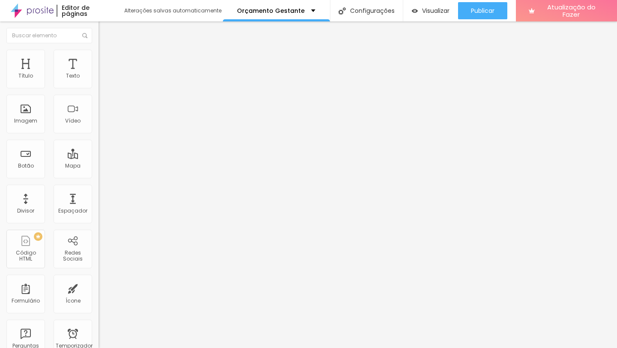
click at [99, 82] on button "button" at bounding box center [105, 77] width 12 height 9
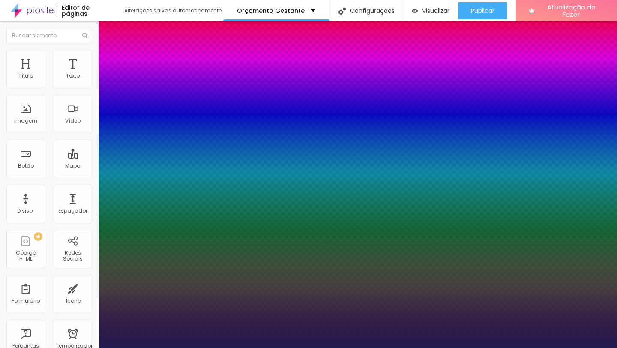
click at [375, 347] on div at bounding box center [308, 348] width 617 height 0
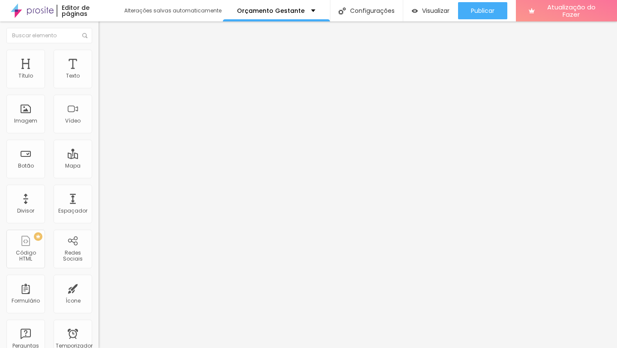
click at [99, 53] on img at bounding box center [103, 54] width 8 height 8
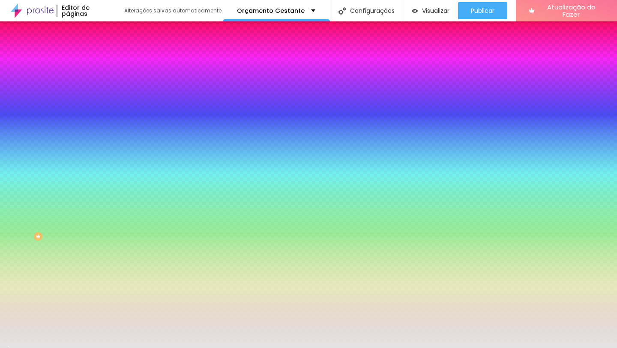
click at [99, 82] on div at bounding box center [148, 82] width 99 height 0
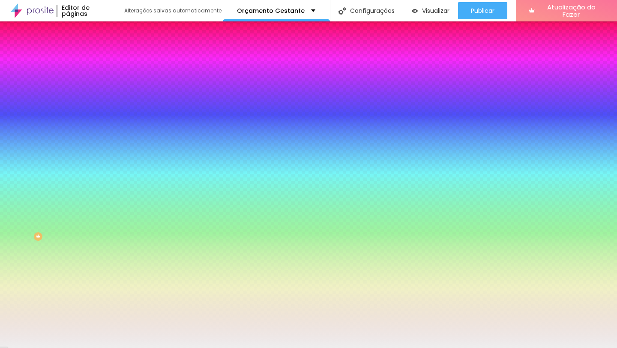
drag, startPoint x: 15, startPoint y: 102, endPoint x: 3, endPoint y: 101, distance: 11.2
click at [99, 101] on div "Cor de fundo Voltar ao padrão #EEEEEE Sombra DESATIVADO Voltar ao padrão Borda …" at bounding box center [148, 105] width 99 height 76
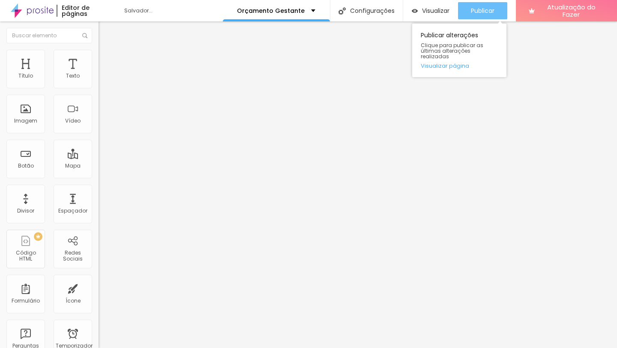
click at [475, 13] on font "Publicar" at bounding box center [483, 10] width 24 height 9
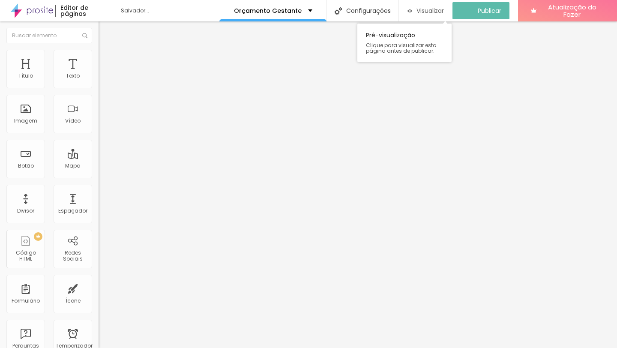
click at [416, 9] on div "Visualizar" at bounding box center [425, 10] width 36 height 7
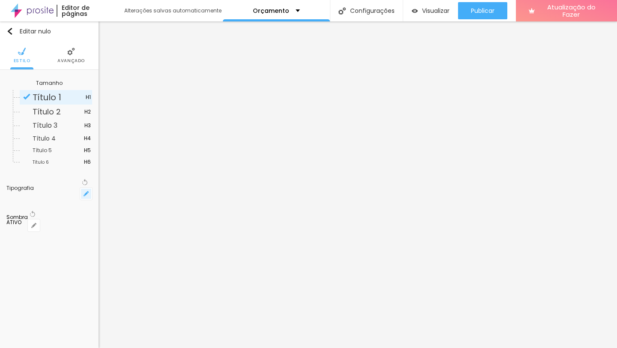
click at [84, 191] on icon "button" at bounding box center [86, 193] width 5 height 5
click at [158, 347] on div at bounding box center [308, 348] width 617 height 0
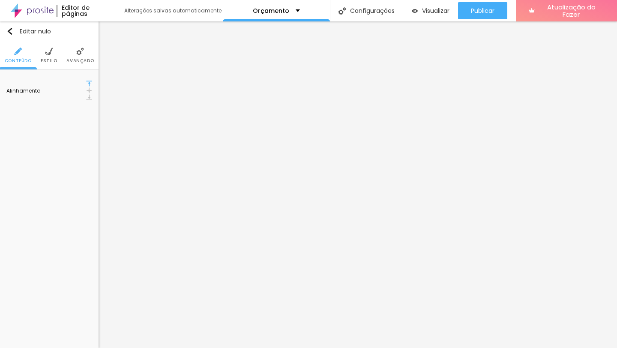
click at [45, 57] on li "Estilo" at bounding box center [49, 55] width 17 height 28
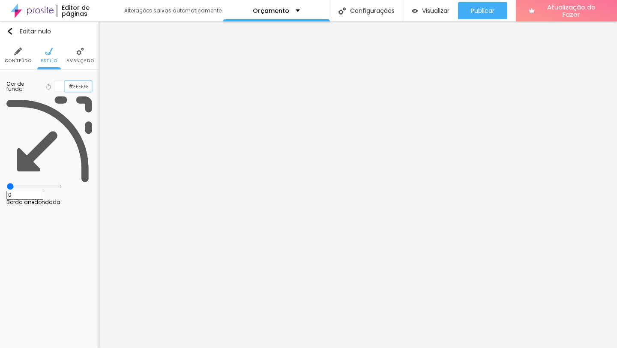
click at [76, 87] on input "#FFFFFF" at bounding box center [78, 86] width 27 height 11
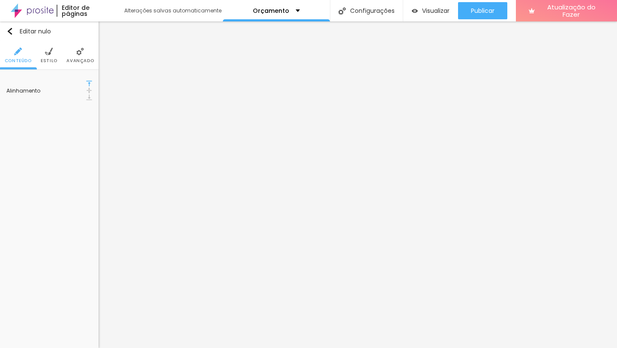
click at [49, 50] on img at bounding box center [49, 52] width 8 height 8
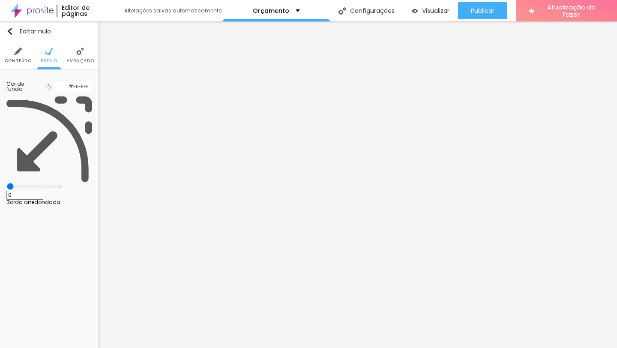
click at [74, 63] on font "Avançado" at bounding box center [79, 60] width 27 height 6
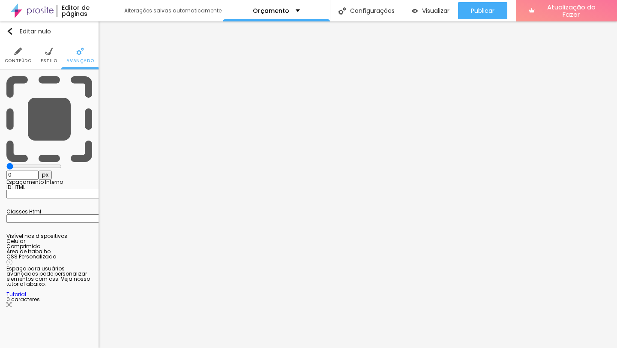
click at [45, 57] on li "Estilo" at bounding box center [49, 55] width 17 height 28
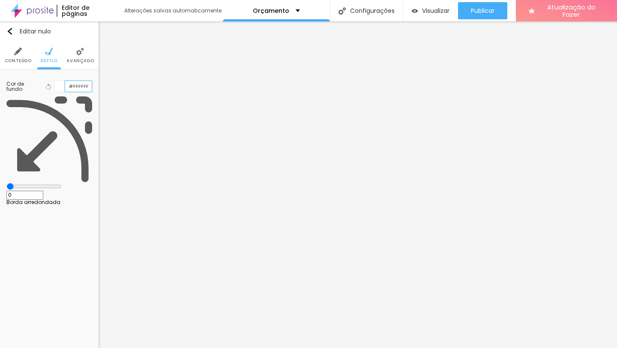
click at [78, 83] on input "#FFFFFF" at bounding box center [78, 86] width 27 height 11
click at [60, 88] on div at bounding box center [59, 86] width 11 height 11
click at [82, 81] on input "#FFFFFF" at bounding box center [78, 86] width 27 height 11
click at [56, 87] on div at bounding box center [59, 86] width 11 height 11
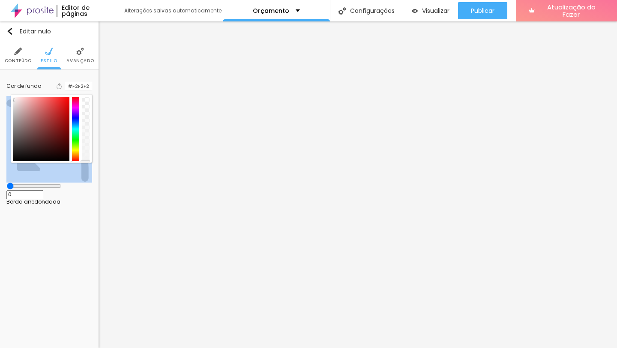
type input "#F3F3F3"
drag, startPoint x: 13, startPoint y: 97, endPoint x: 8, endPoint y: 100, distance: 5.7
click at [8, 100] on div "Cor de fundo Voltar ao padrão #F3F3F3 0 Borda arredondada" at bounding box center [49, 140] width 99 height 141
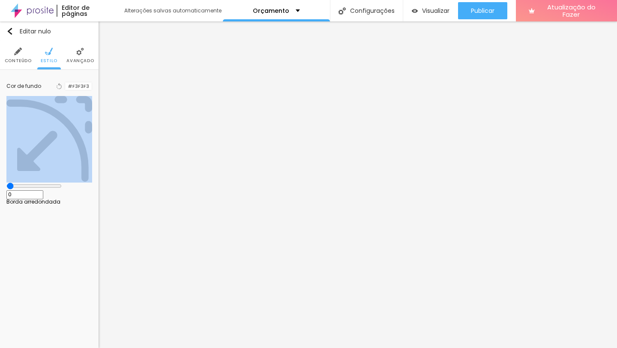
click at [20, 205] on div "Editar nulo Conteúdo Estilo Avançado Cor de fundo Voltar ao padrão #F3F3F3 0 Bo…" at bounding box center [49, 184] width 99 height 326
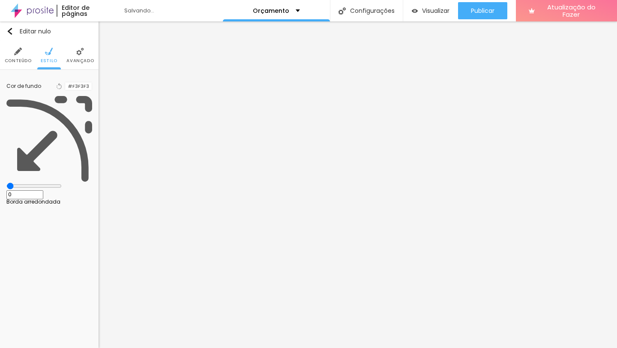
click at [20, 205] on div "Editar nulo Conteúdo Estilo Avançado Cor de fundo Voltar ao padrão #F3F3F3 0 Bo…" at bounding box center [49, 184] width 99 height 326
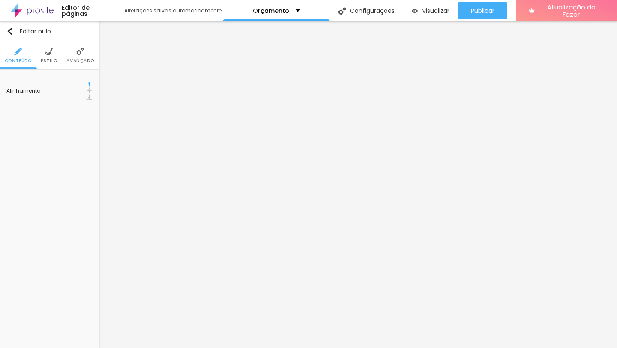
click at [54, 60] on font "Estilo" at bounding box center [49, 60] width 17 height 6
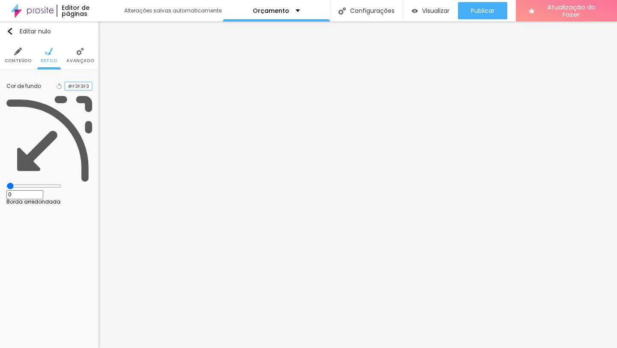
click at [83, 86] on input "#F3F3F3" at bounding box center [78, 86] width 27 height 8
